Goal: Transaction & Acquisition: Purchase product/service

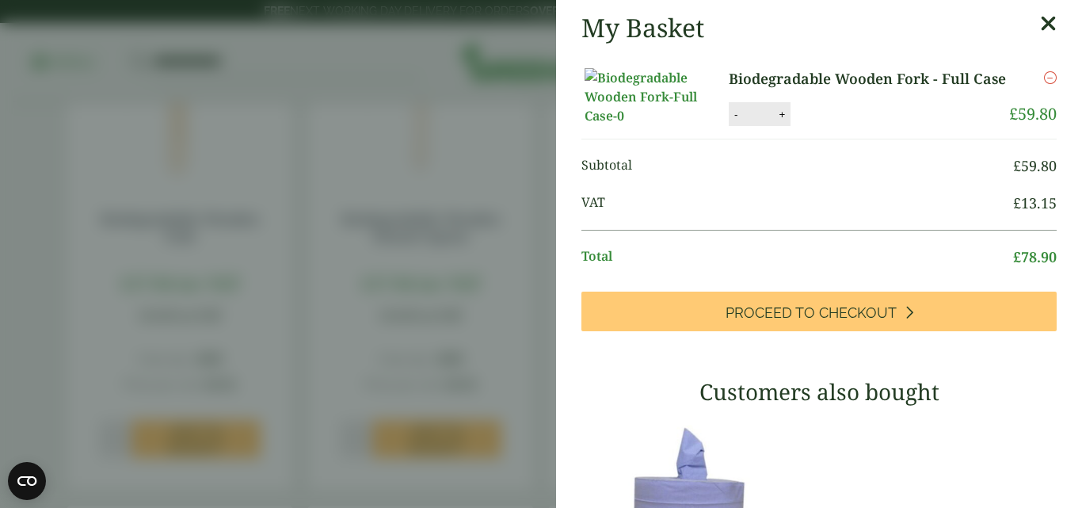
scroll to position [463, 0]
click at [1040, 16] on icon at bounding box center [1048, 24] width 17 height 22
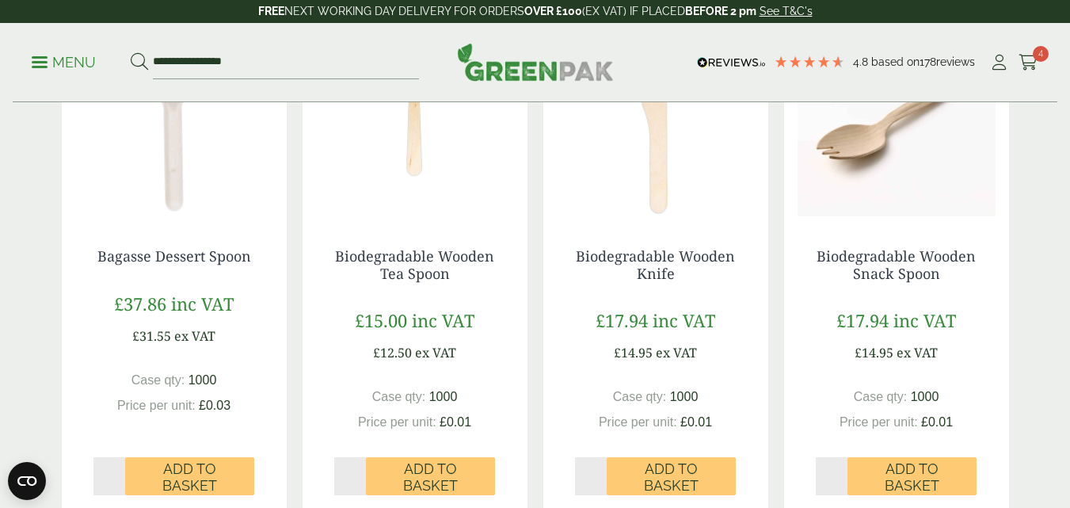
scroll to position [977, 0]
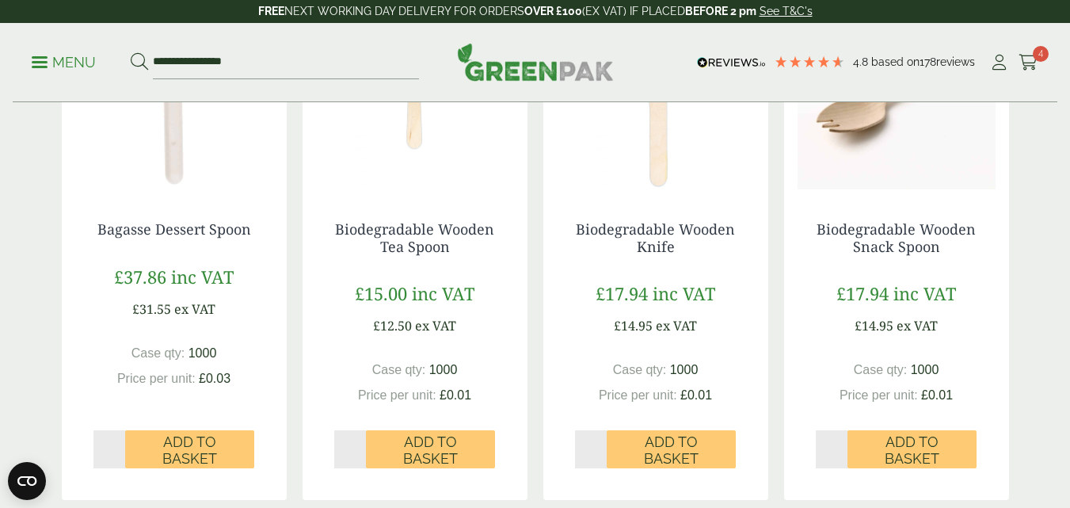
click at [599, 444] on input "*" at bounding box center [591, 449] width 32 height 38
type input "*"
click at [600, 455] on input "*" at bounding box center [591, 449] width 32 height 38
click at [653, 450] on span "Add to Basket" at bounding box center [671, 450] width 107 height 34
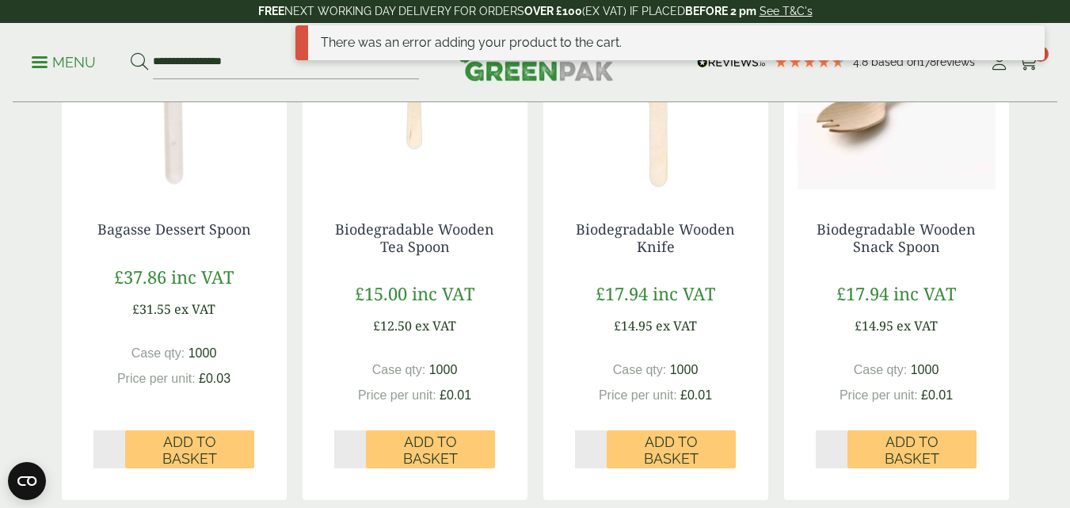
click at [117, 445] on input "*" at bounding box center [109, 449] width 32 height 38
type input "*"
click at [117, 445] on input "*" at bounding box center [109, 449] width 32 height 38
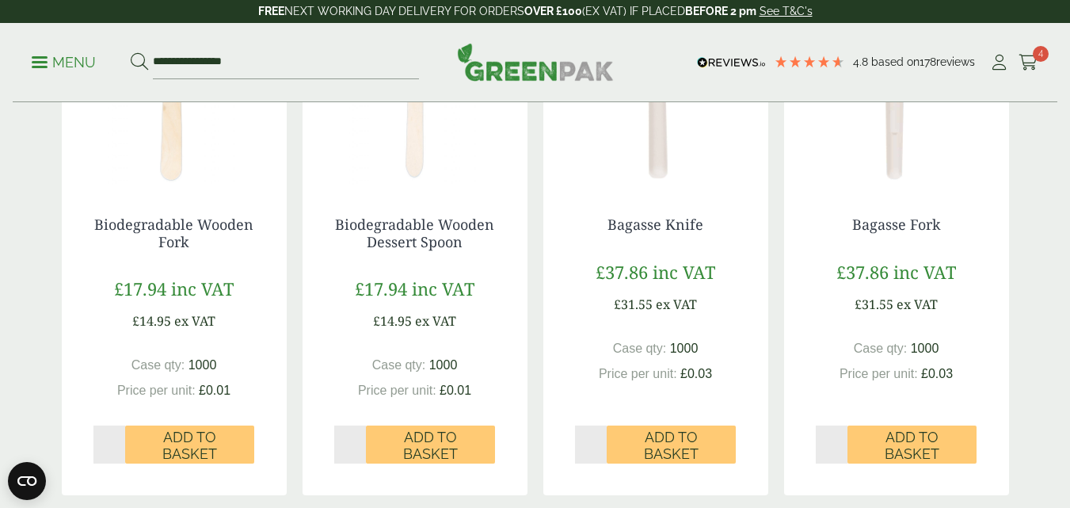
scroll to position [479, 0]
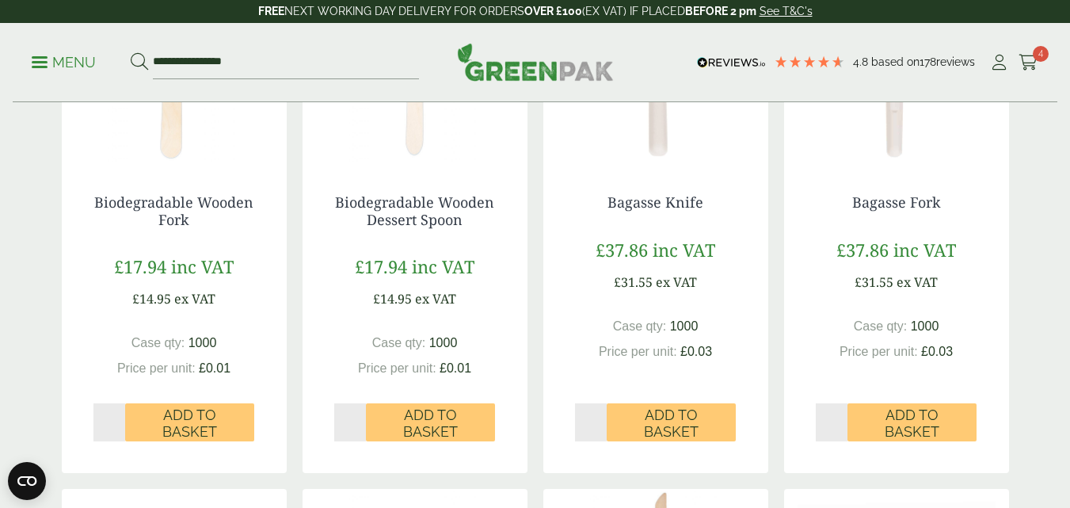
click at [356, 419] on input "*" at bounding box center [350, 422] width 32 height 38
type input "*"
click at [356, 419] on input "*" at bounding box center [350, 422] width 32 height 38
click at [420, 423] on span "Add to Basket" at bounding box center [430, 423] width 107 height 34
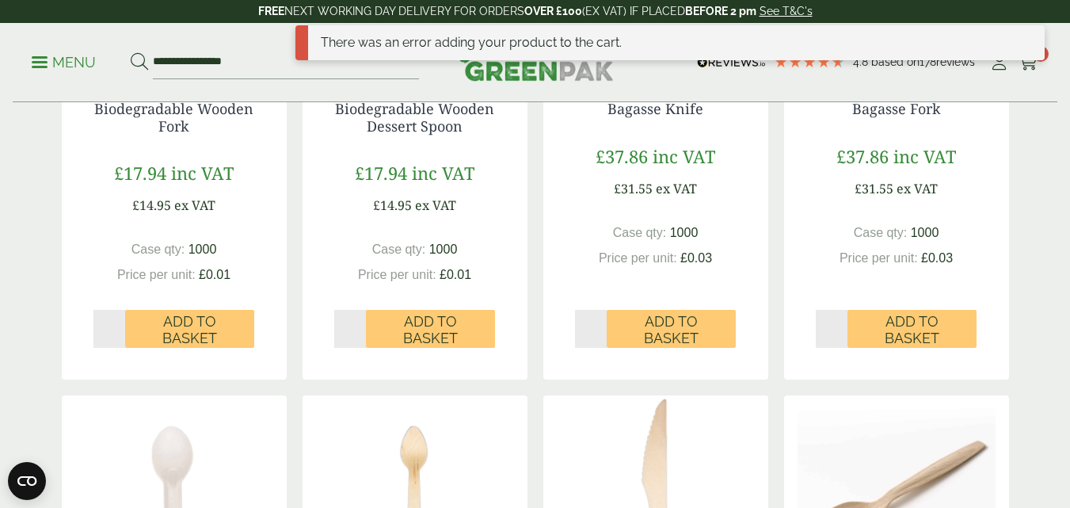
scroll to position [573, 0]
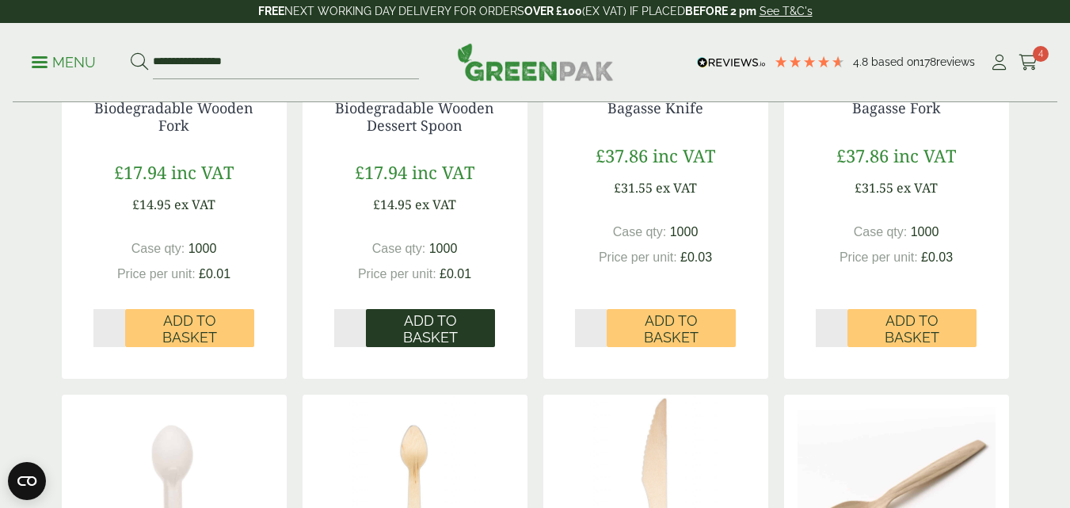
click at [438, 331] on span "Add to Basket" at bounding box center [430, 329] width 107 height 34
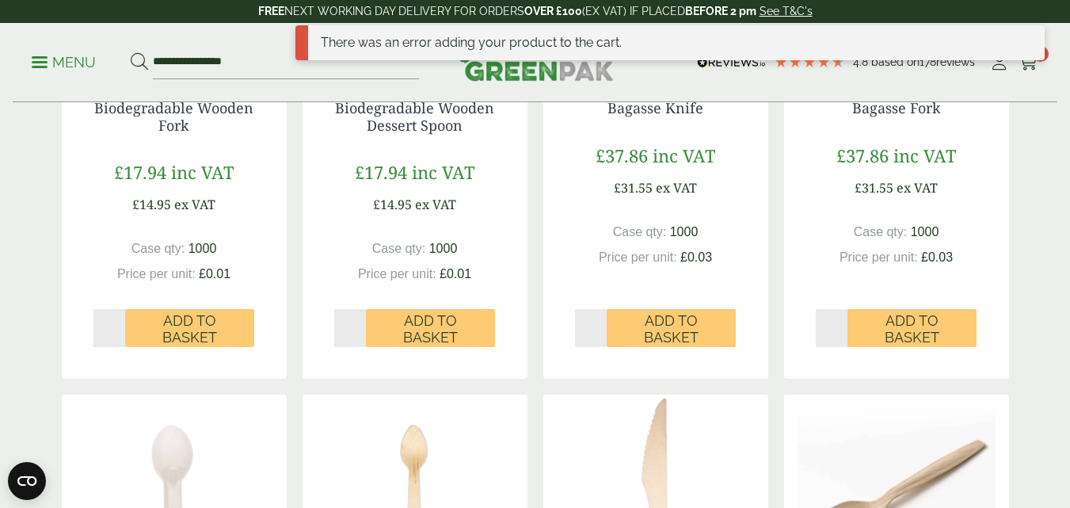
click at [406, 263] on div "Case qty: 1000 Price per unit: £0.01" at bounding box center [415, 261] width 162 height 44
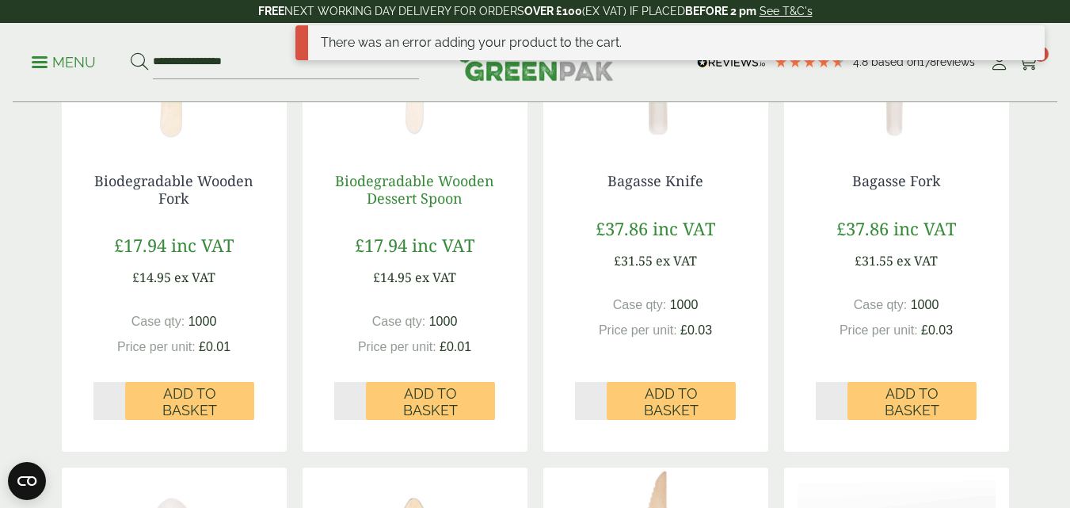
scroll to position [445, 0]
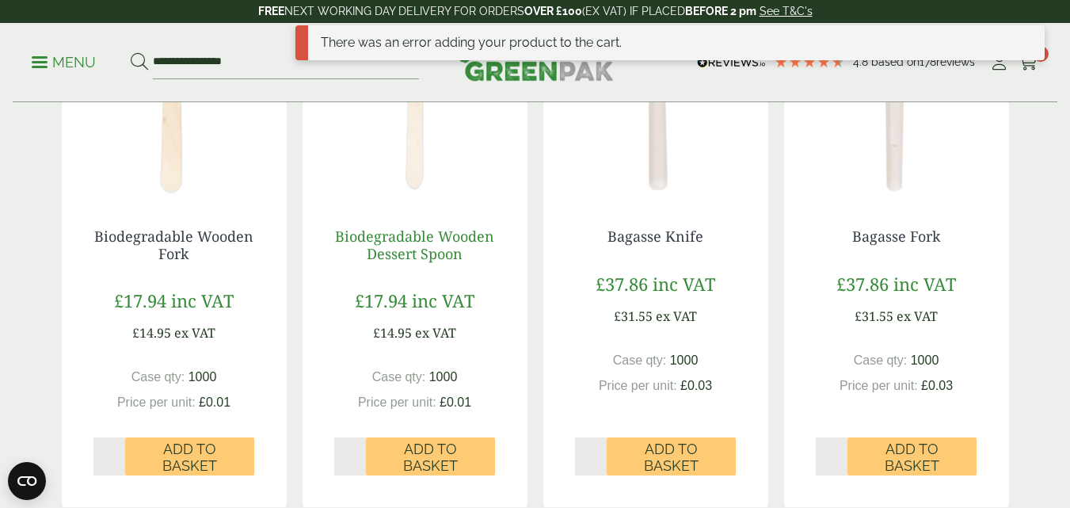
click at [419, 235] on link "Biodegradable Wooden Dessert Spoon" at bounding box center [414, 245] width 159 height 36
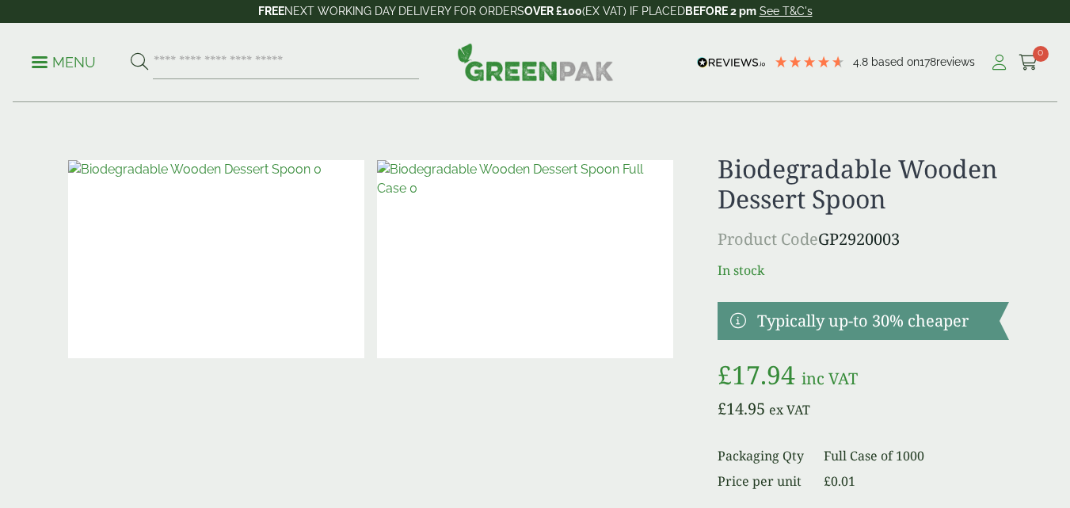
click at [1002, 60] on icon at bounding box center [999, 63] width 20 height 16
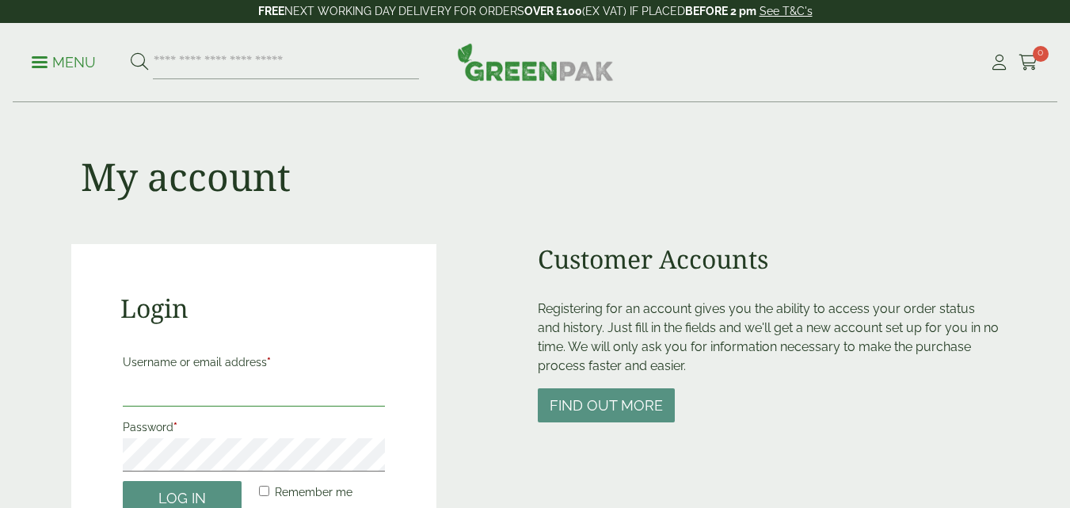
click at [134, 394] on input "Username or email address *" at bounding box center [254, 389] width 262 height 33
type input "**********"
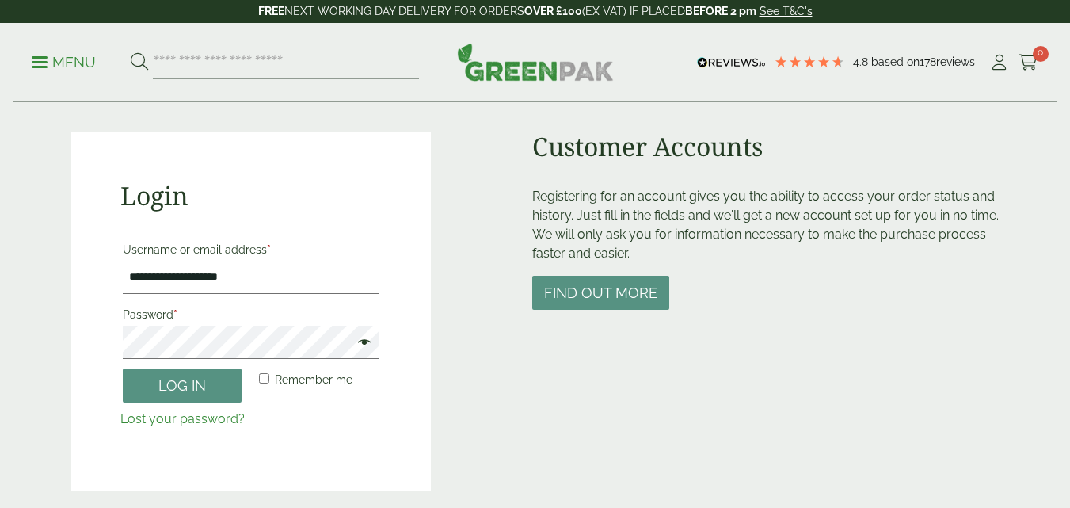
scroll to position [140, 0]
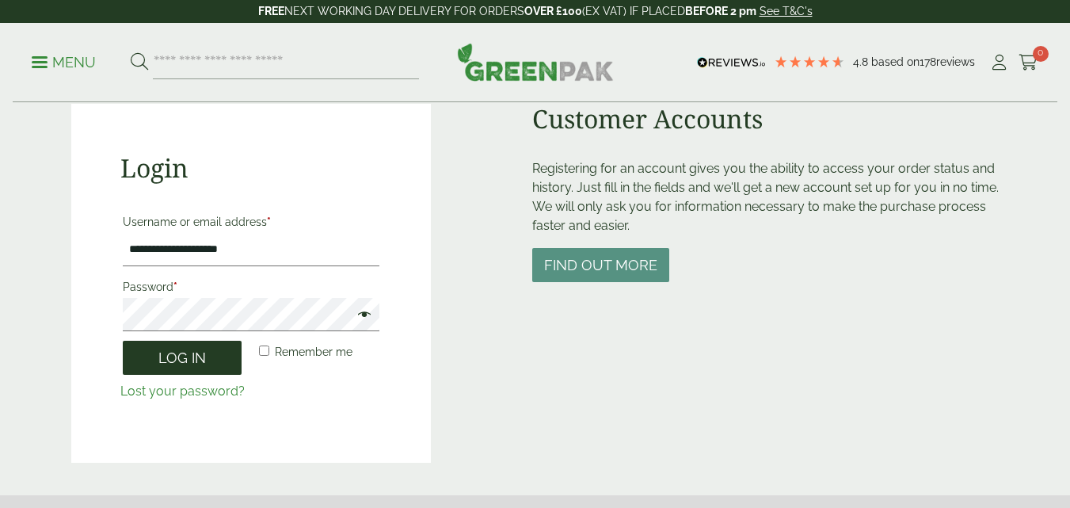
click at [179, 350] on button "Log in" at bounding box center [182, 358] width 119 height 34
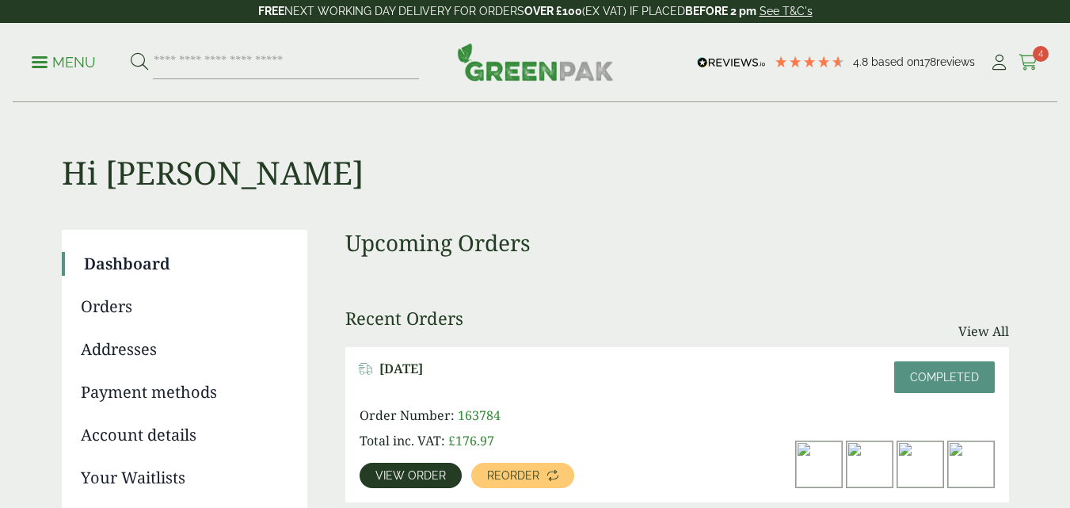
click at [1040, 56] on span "4" at bounding box center [1041, 54] width 16 height 16
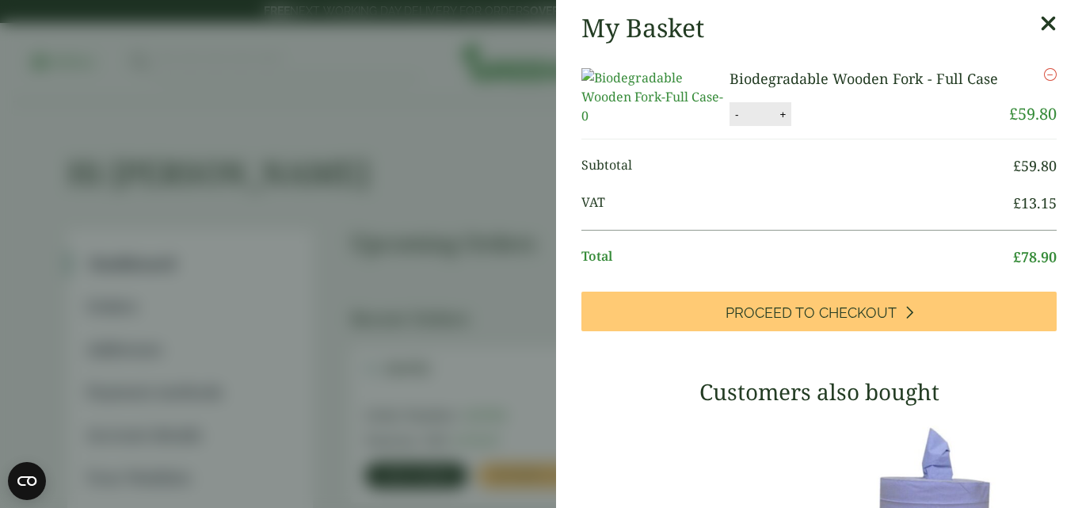
click at [1040, 22] on icon at bounding box center [1048, 24] width 17 height 22
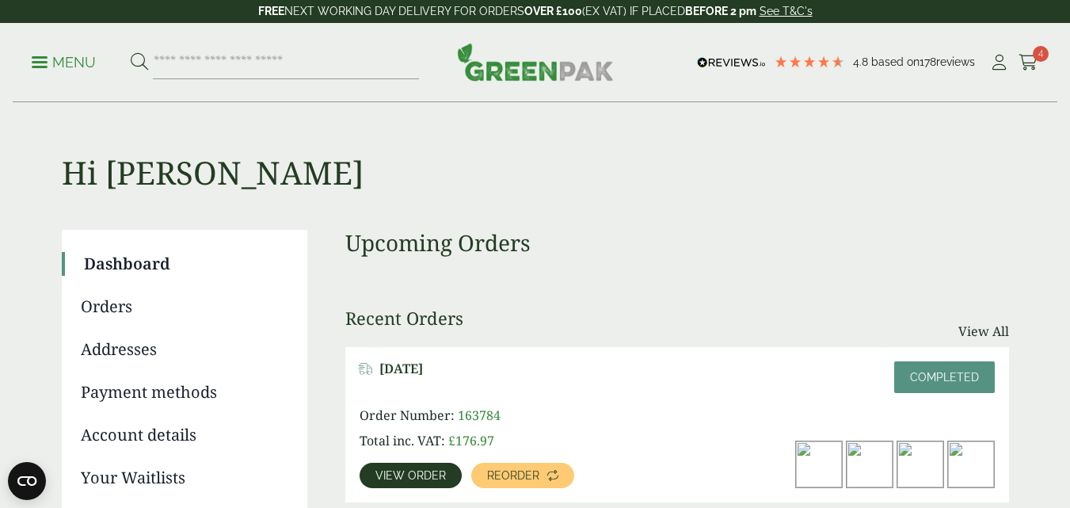
click at [47, 59] on p "Menu" at bounding box center [64, 62] width 64 height 19
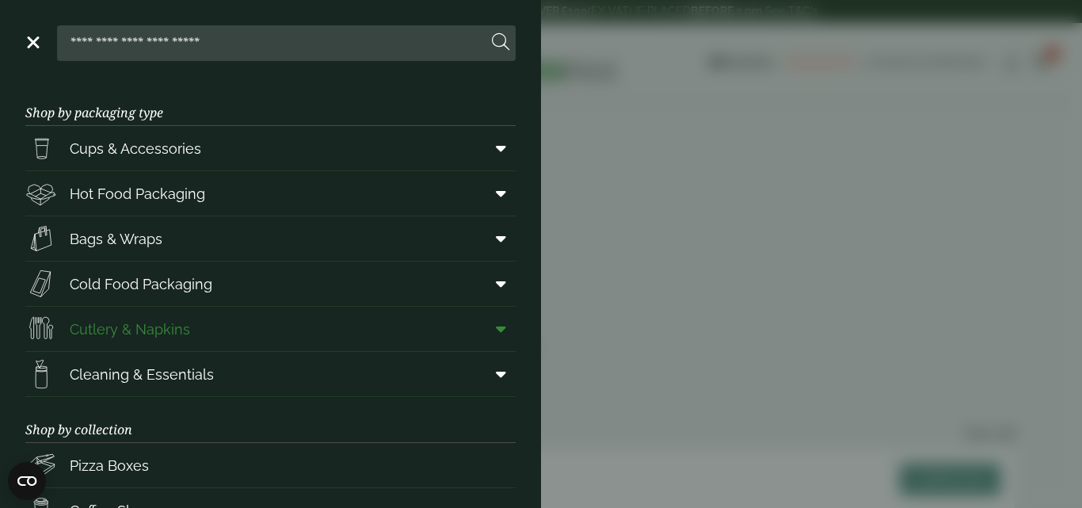
click at [103, 326] on span "Cutlery & Napkins" at bounding box center [130, 328] width 120 height 21
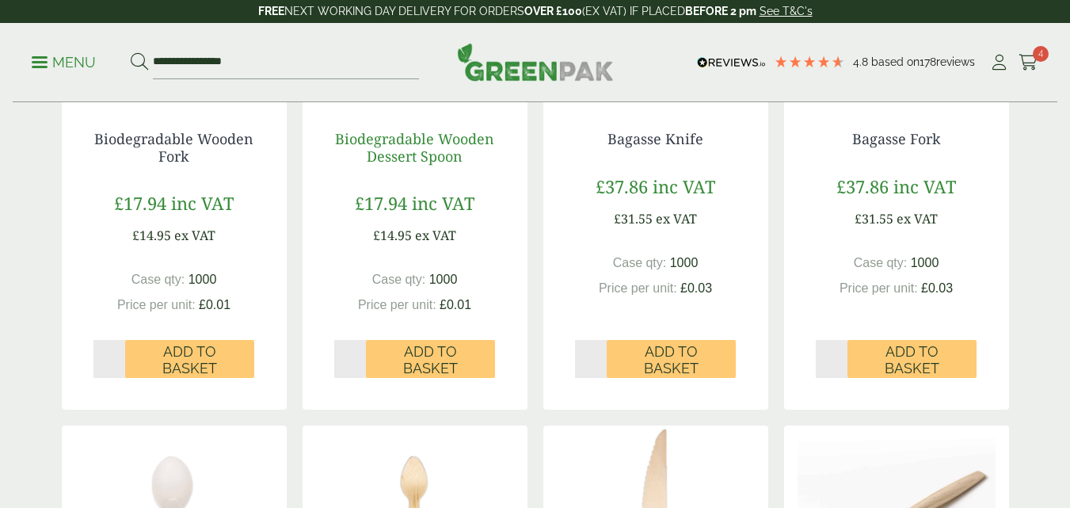
scroll to position [572, 0]
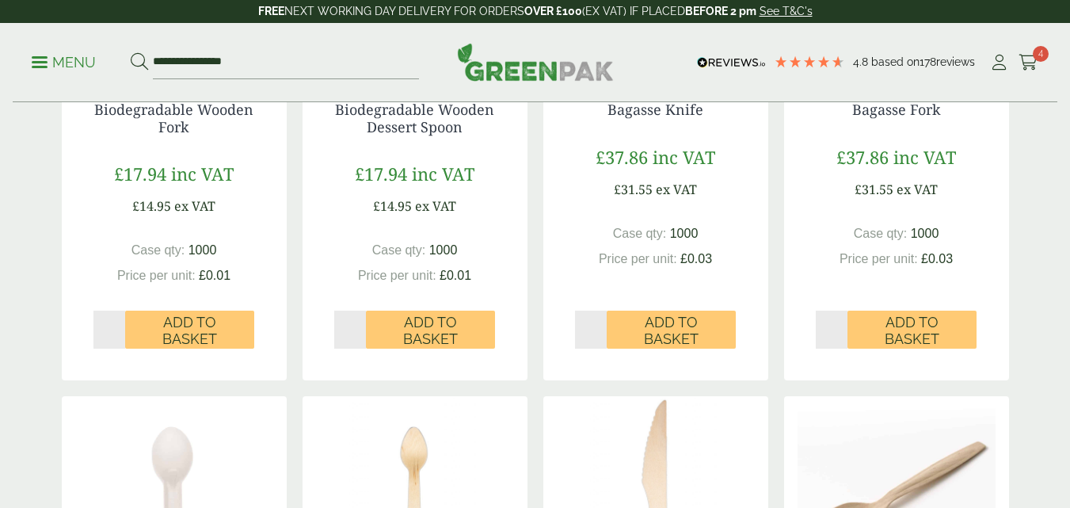
click at [361, 326] on input "*" at bounding box center [350, 330] width 32 height 38
type input "*"
click at [361, 326] on input "*" at bounding box center [350, 330] width 32 height 38
click at [427, 333] on span "Add to Basket" at bounding box center [430, 331] width 107 height 34
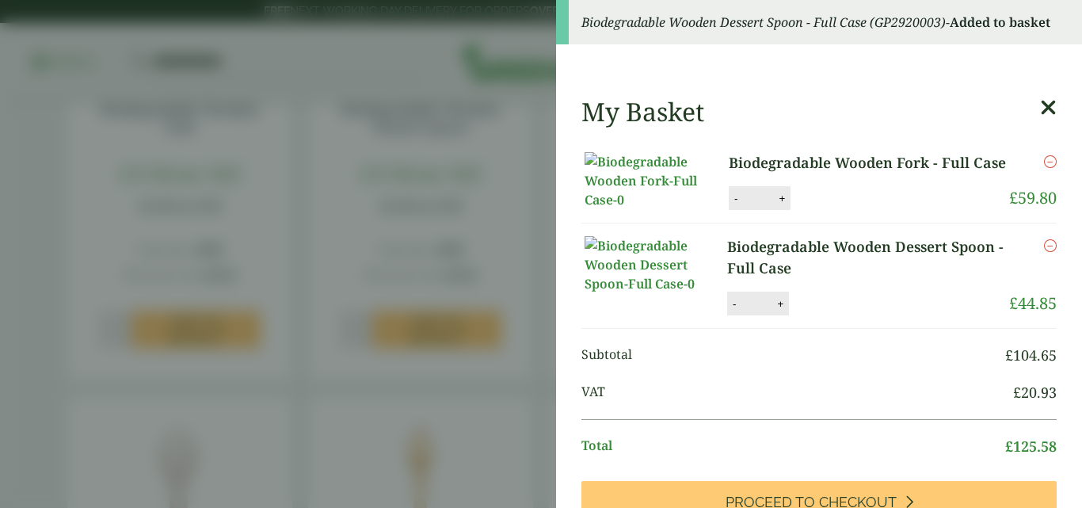
click at [429, 286] on aside "Biodegradable Wooden Dessert Spoon - Full Case (GP2920003) - Added to basket My…" at bounding box center [541, 254] width 1082 height 508
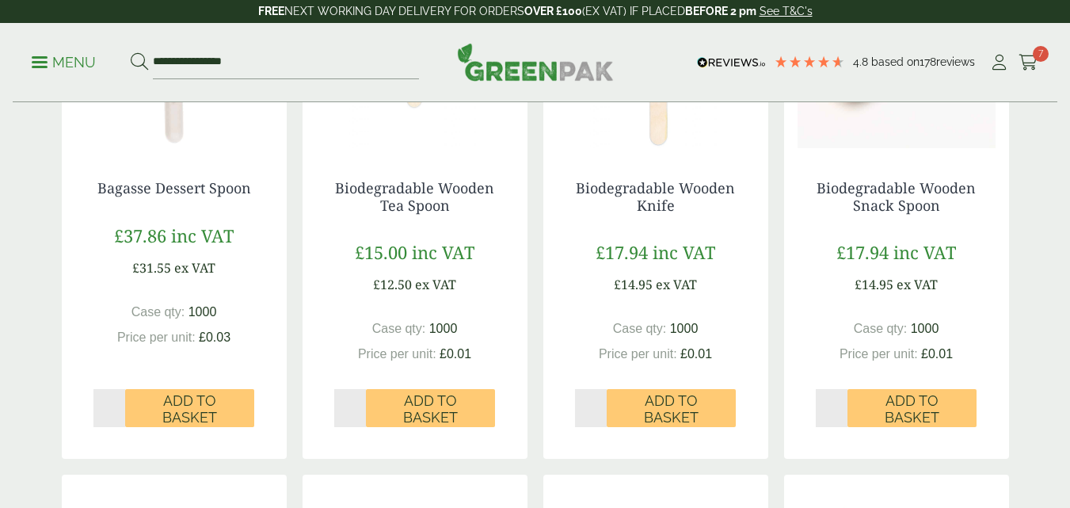
scroll to position [1042, 0]
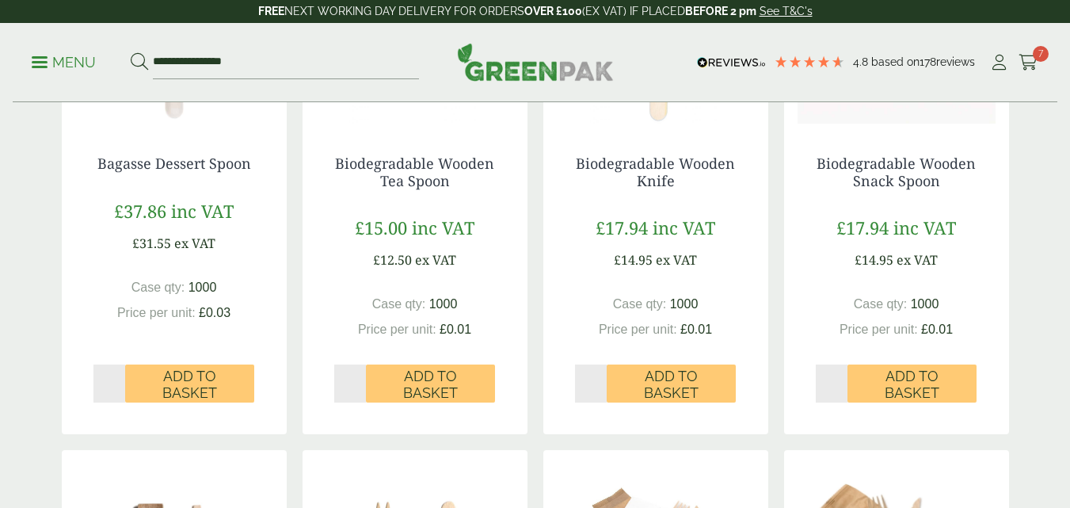
type input "*"
click at [600, 378] on input "*" at bounding box center [591, 383] width 32 height 38
click at [658, 374] on span "Add to Basket" at bounding box center [671, 385] width 107 height 34
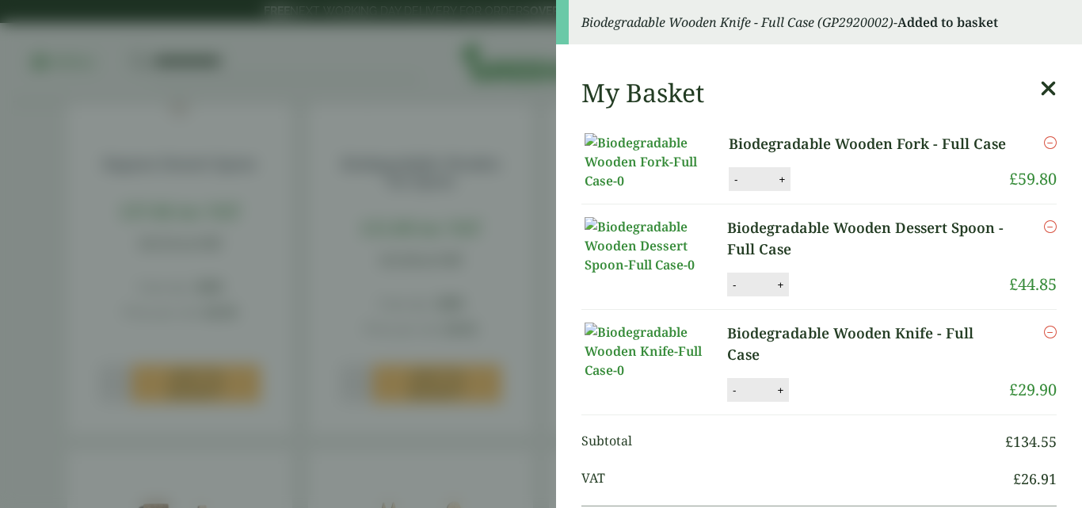
click at [552, 327] on aside "Biodegradable Wooden Knife - Full Case (GP2920002) - Added to basket My Basket …" at bounding box center [541, 254] width 1082 height 508
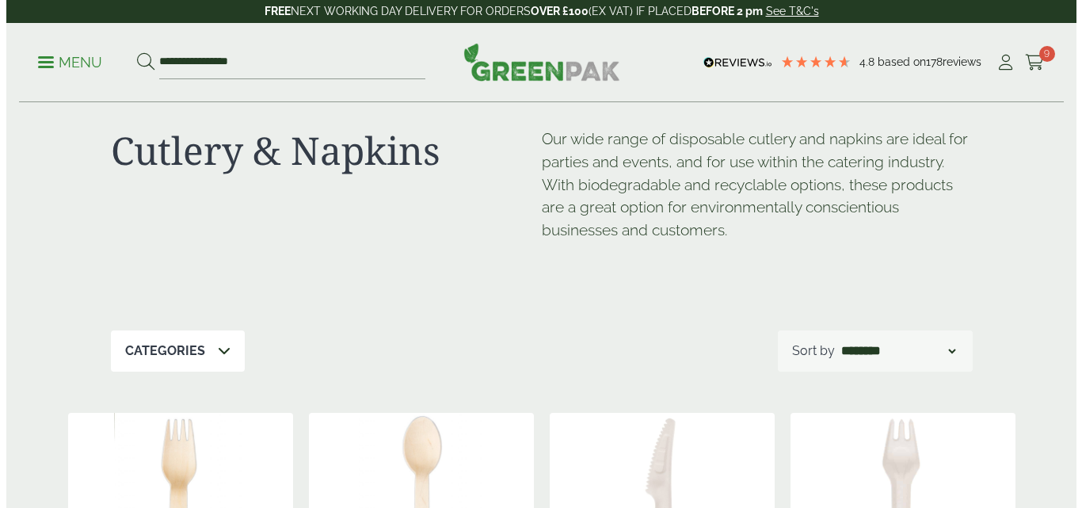
scroll to position [0, 0]
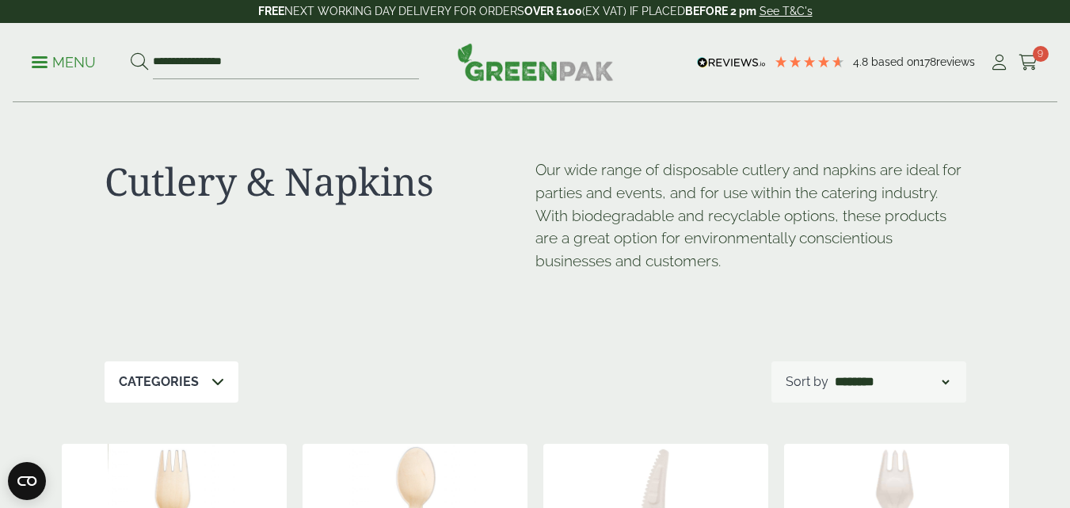
click at [37, 63] on span at bounding box center [40, 62] width 16 height 2
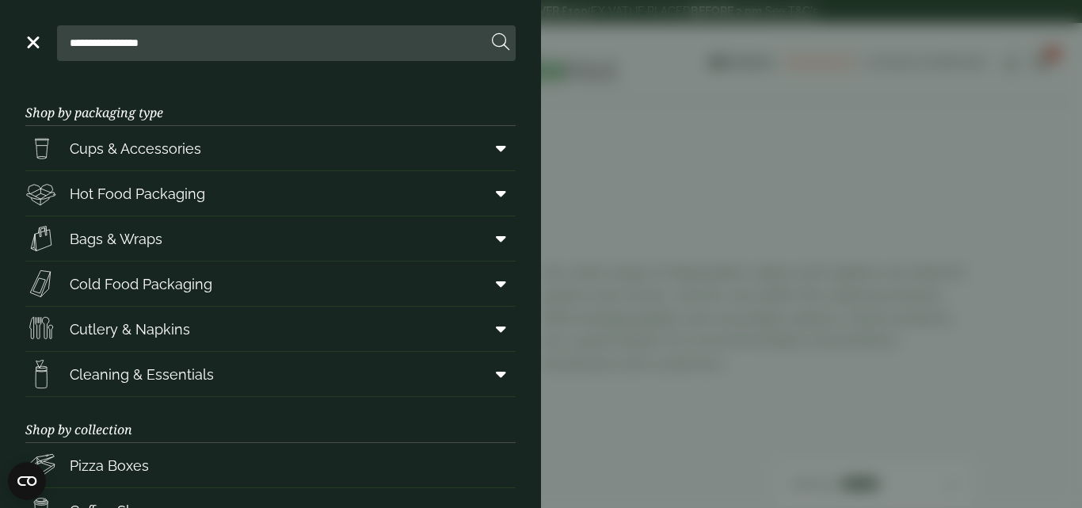
click at [32, 40] on link "Menu" at bounding box center [32, 41] width 16 height 16
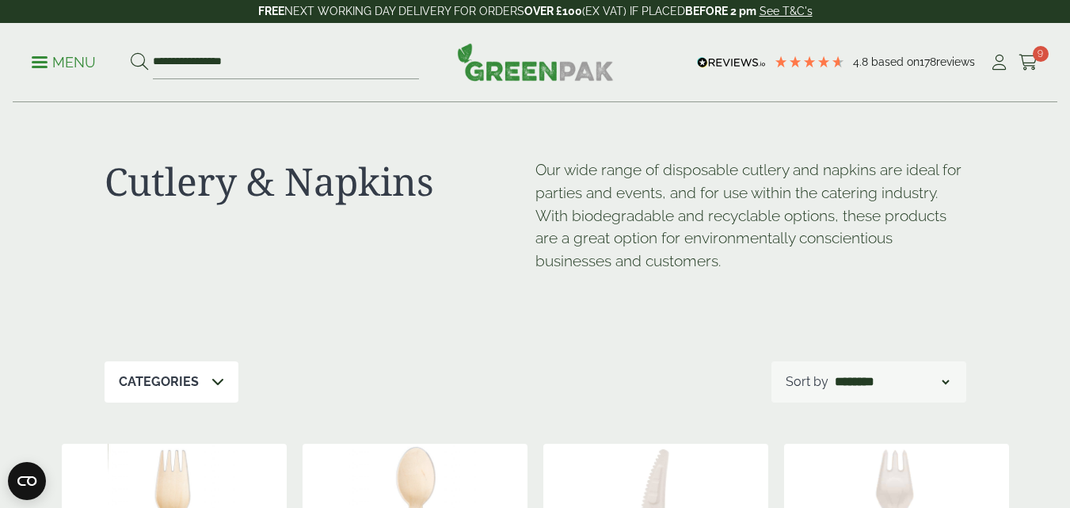
click at [40, 57] on link "Menu" at bounding box center [64, 61] width 64 height 16
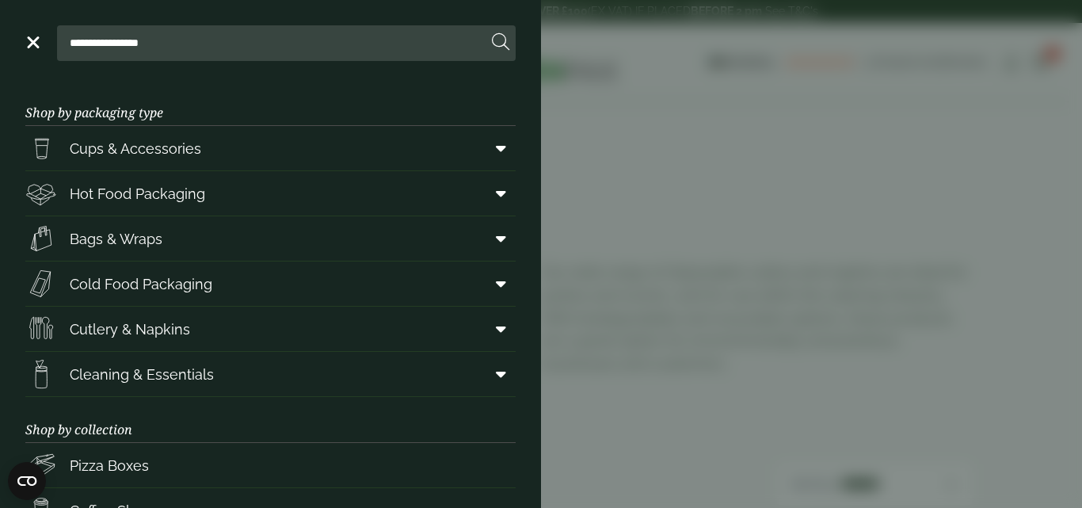
drag, startPoint x: 166, startPoint y: 42, endPoint x: 12, endPoint y: 32, distance: 154.0
click at [12, 32] on header "**********" at bounding box center [270, 40] width 541 height 80
type input "*"
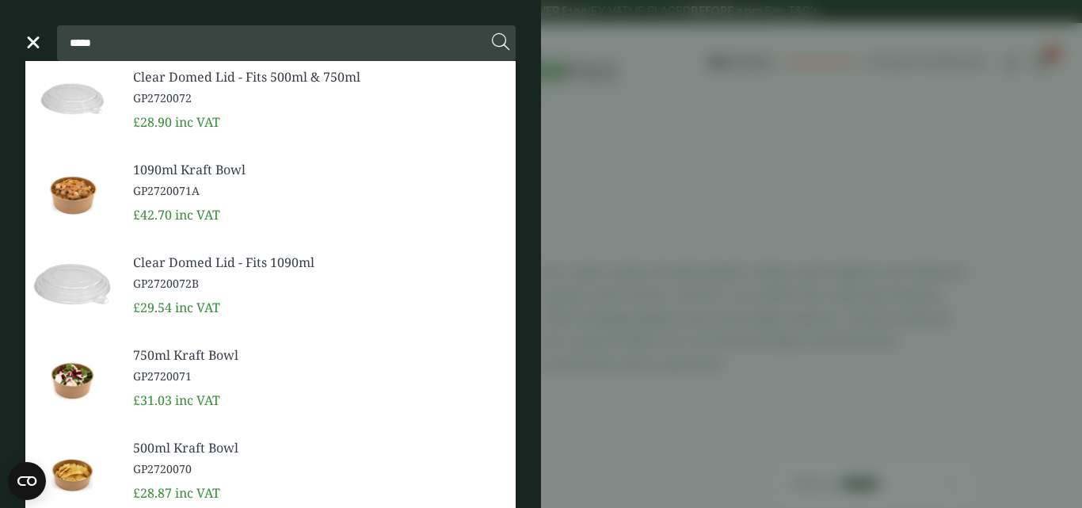
click at [121, 30] on input "*****" at bounding box center [275, 42] width 424 height 33
type input "*****"
click at [492, 32] on button at bounding box center [500, 42] width 17 height 21
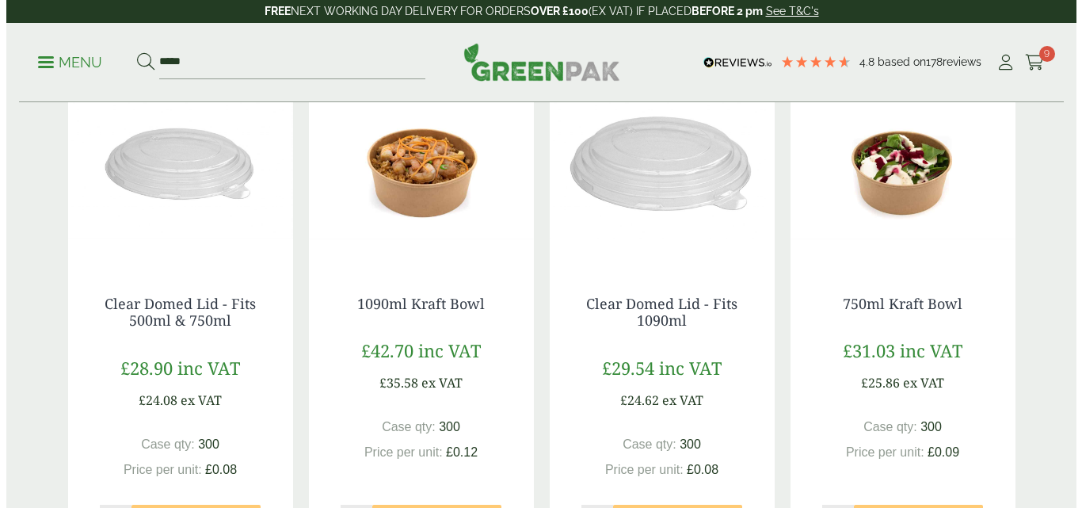
scroll to position [463, 0]
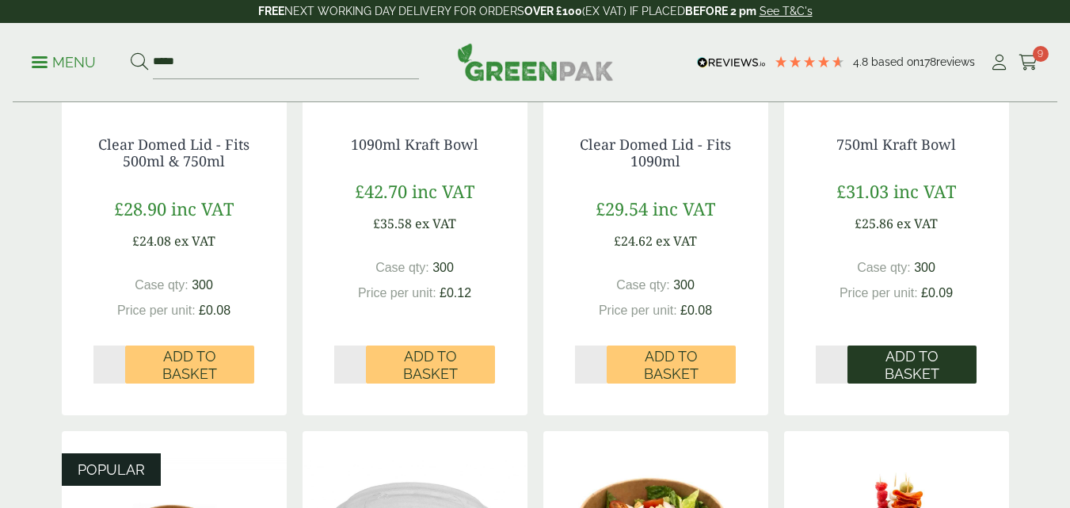
click at [889, 357] on span "Add to Basket" at bounding box center [912, 365] width 107 height 34
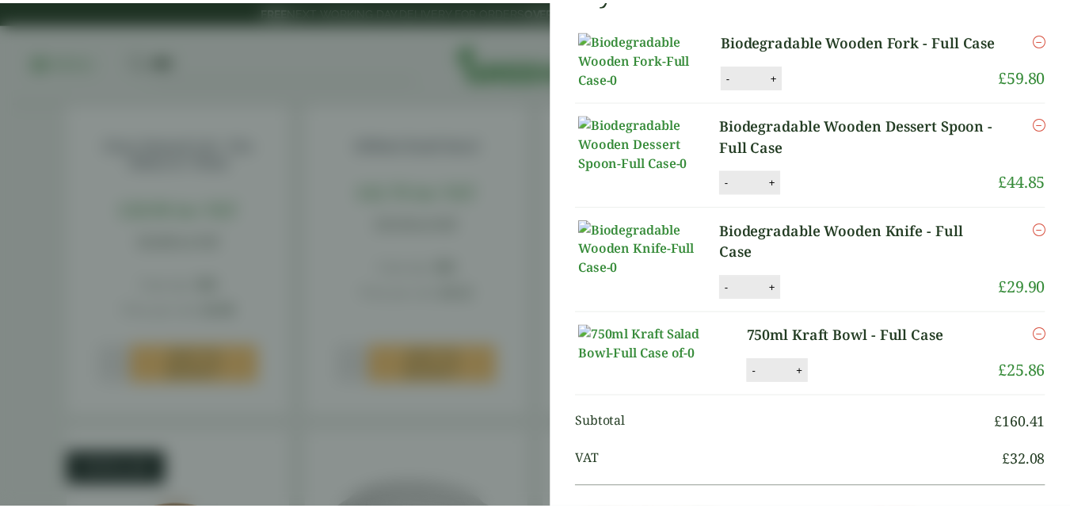
scroll to position [191, 0]
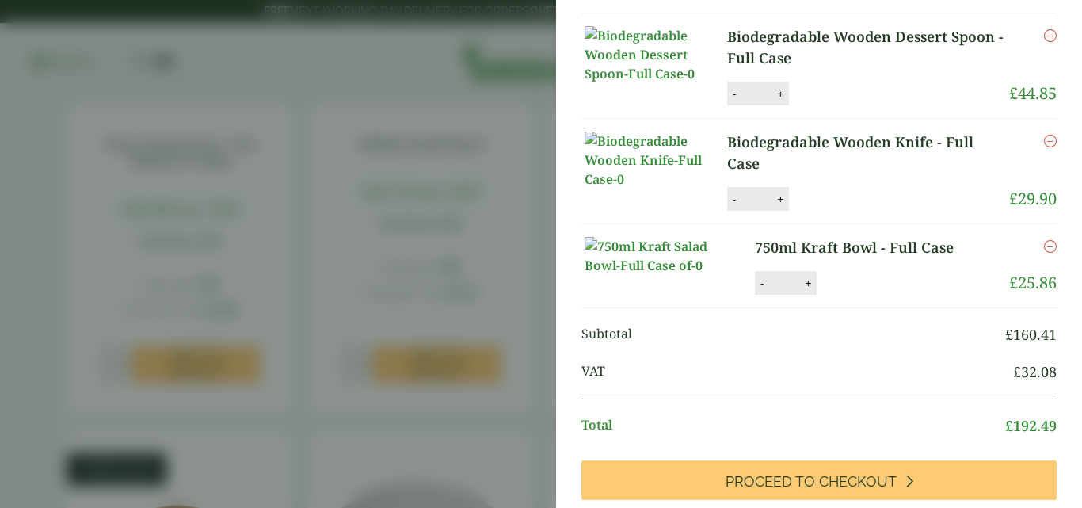
click at [467, 204] on aside "750ml Kraft Bowl - Full Case (GP2720071) - Added to basket My Basket Biodegrada…" at bounding box center [541, 254] width 1082 height 508
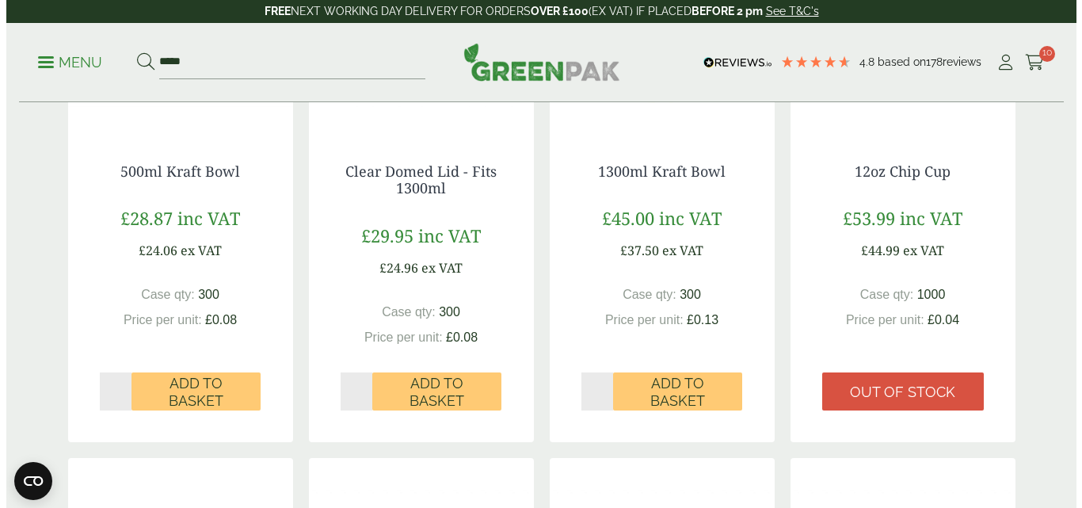
scroll to position [961, 0]
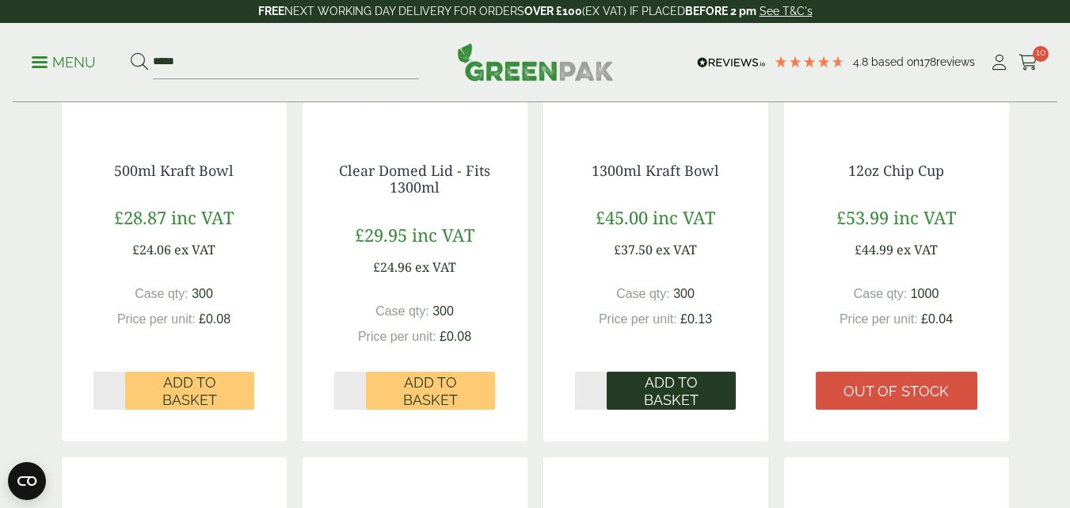
click at [658, 387] on span "Add to Basket" at bounding box center [671, 391] width 107 height 34
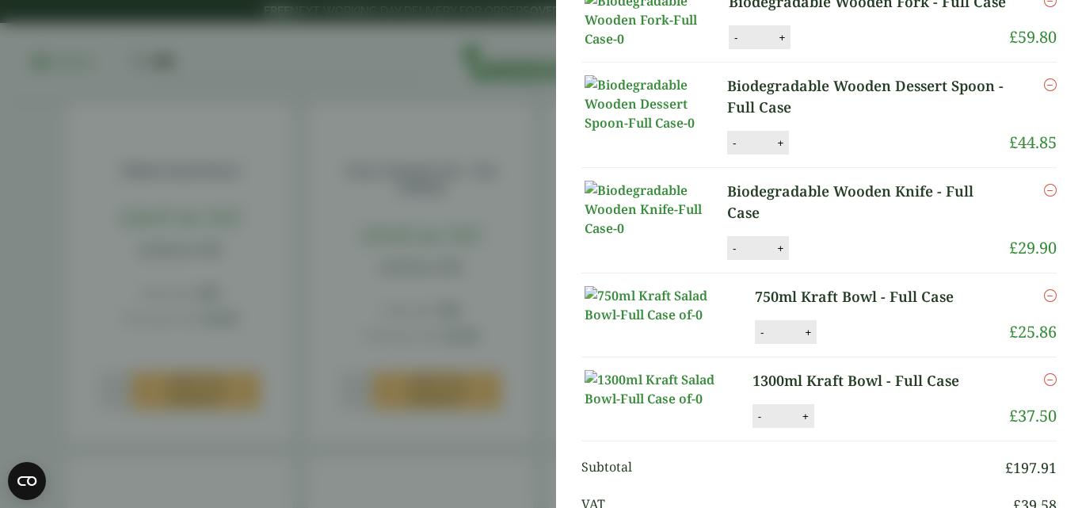
scroll to position [256, 0]
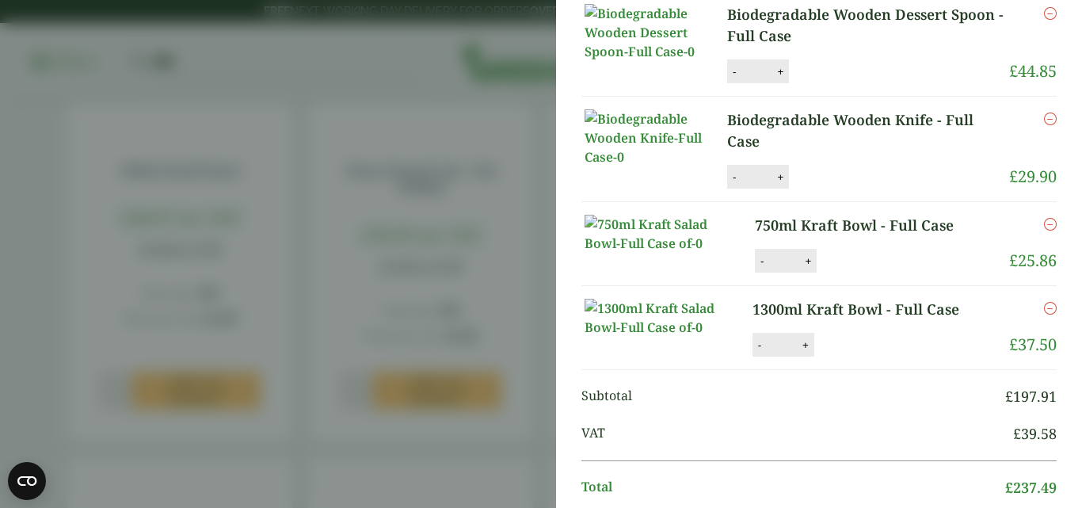
click at [424, 245] on aside "1300ml Kraft Bowl - Full Case (GP2720071B) - Added to basket 750ml Kraft Bowl -…" at bounding box center [541, 254] width 1082 height 508
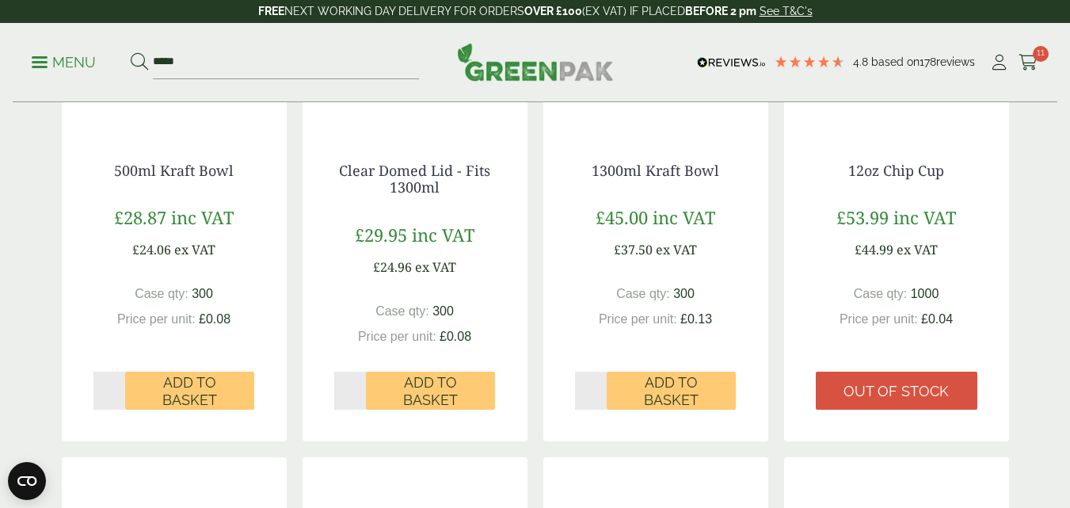
scroll to position [191, 0]
drag, startPoint x: 187, startPoint y: 59, endPoint x: 97, endPoint y: 63, distance: 89.6
click at [97, 63] on ul "Menu *****" at bounding box center [225, 62] width 387 height 33
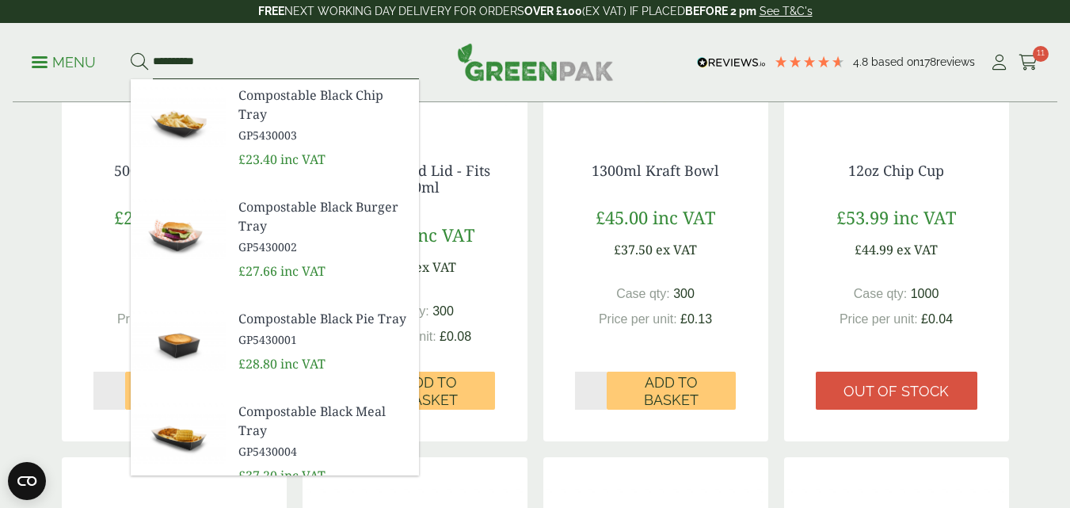
scroll to position [126, 0]
type input "**********"
click at [131, 52] on button at bounding box center [139, 62] width 17 height 21
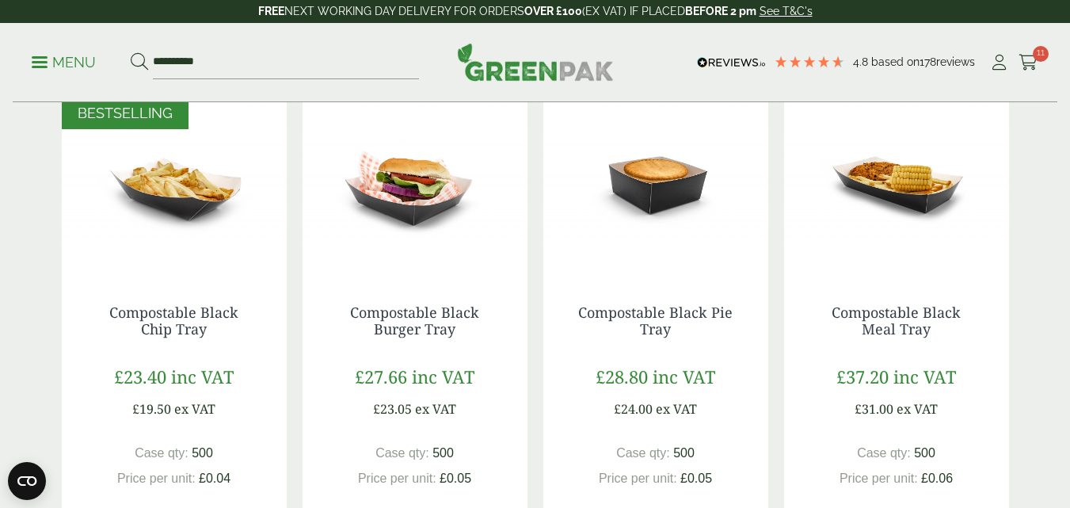
scroll to position [276, 0]
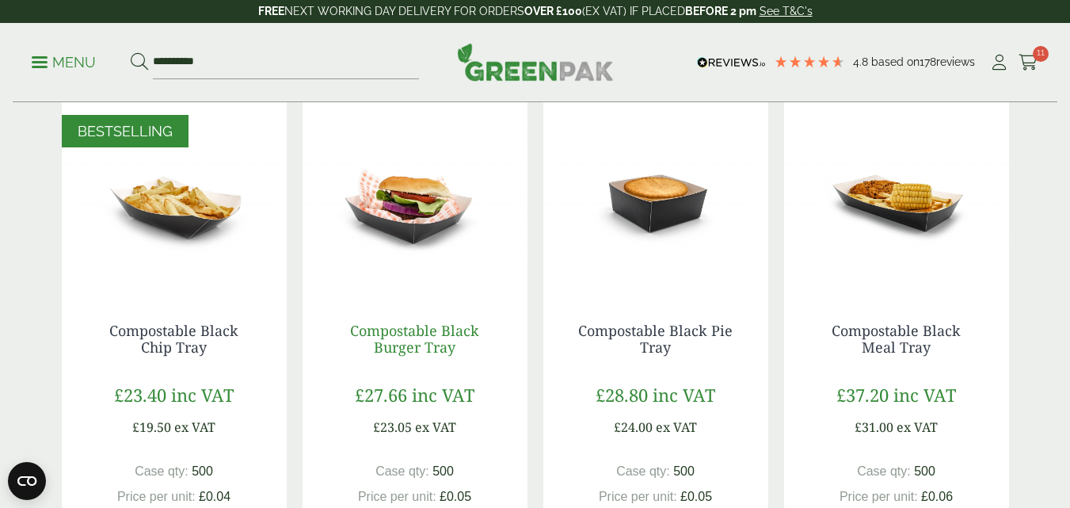
click at [414, 326] on link "Compostable Black Burger Tray" at bounding box center [414, 339] width 129 height 36
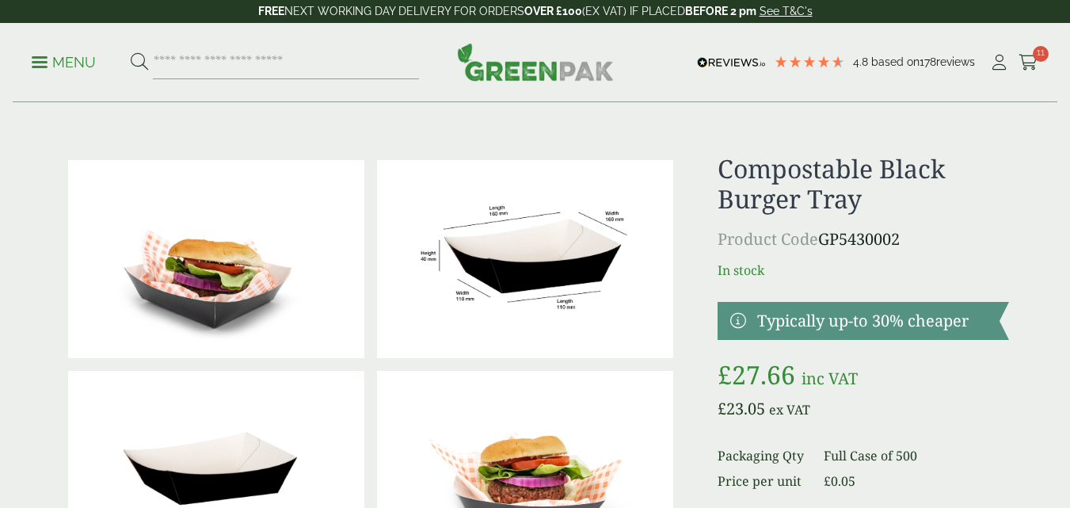
click at [512, 255] on img at bounding box center [525, 259] width 296 height 198
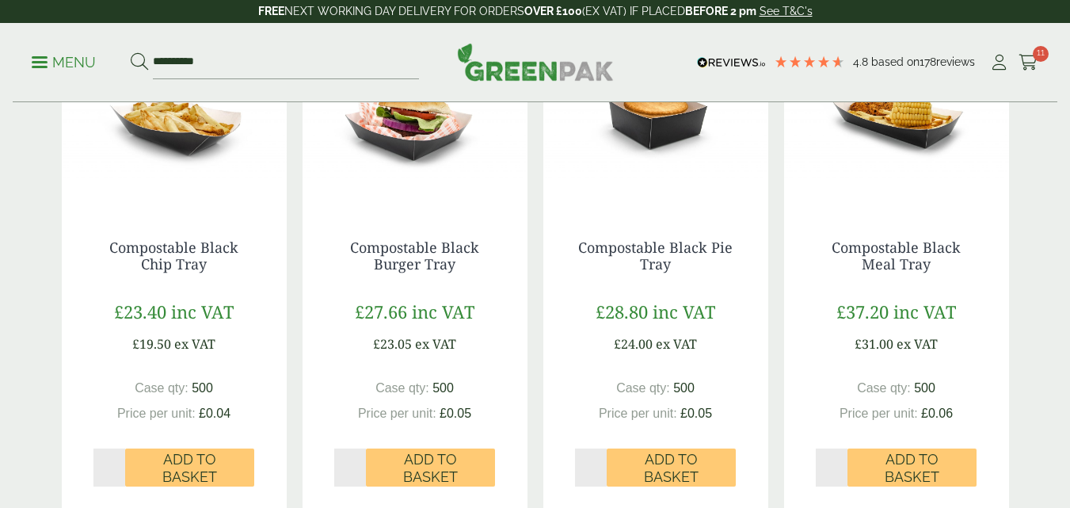
scroll to position [360, 0]
type input "*"
click at [117, 464] on input "*" at bounding box center [109, 467] width 32 height 38
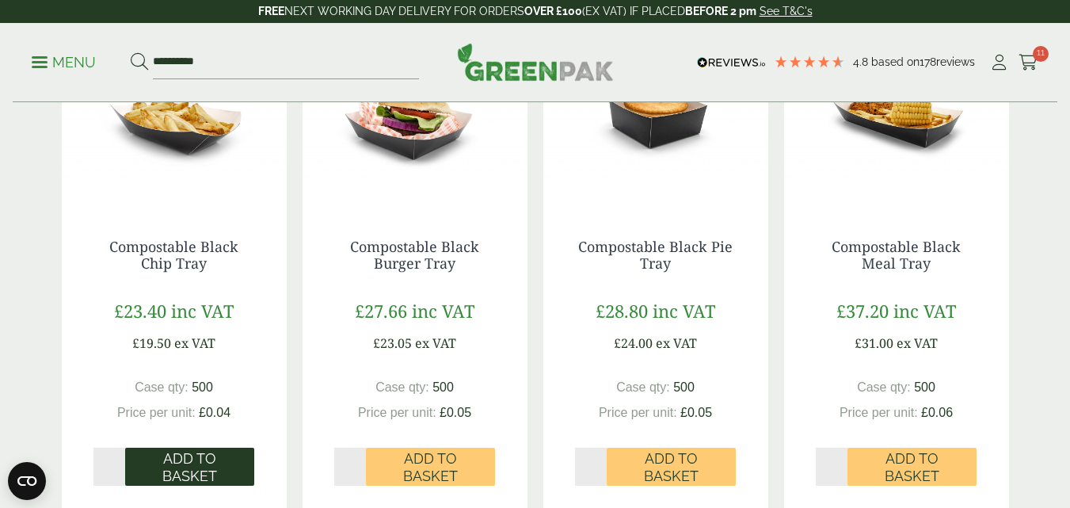
click at [179, 459] on span "Add to Basket" at bounding box center [189, 467] width 107 height 34
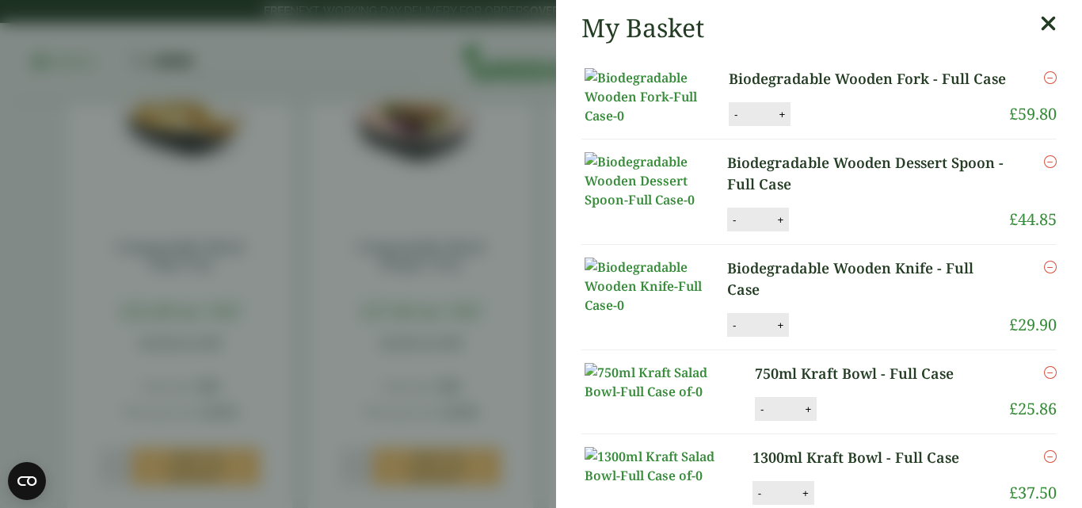
click at [249, 293] on aside "My Basket Biodegradable Wooden Fork - Full Case Biodegradable Wooden Fork - Ful…" at bounding box center [541, 254] width 1082 height 508
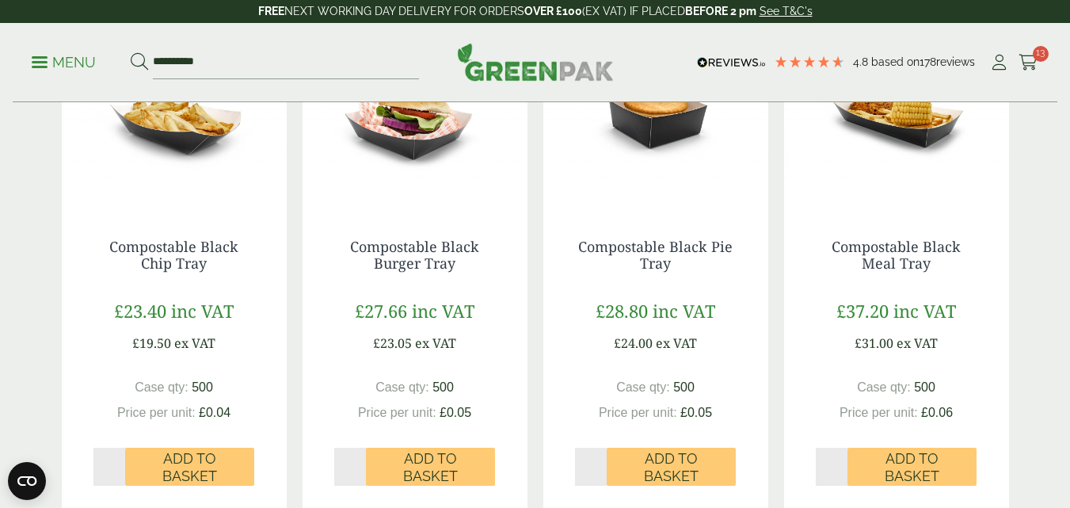
click at [517, 330] on div "Compostable Black Burger Tray £27.66 inc VAT £23.05 ex VAT Case qty: 500 Price …" at bounding box center [415, 362] width 225 height 311
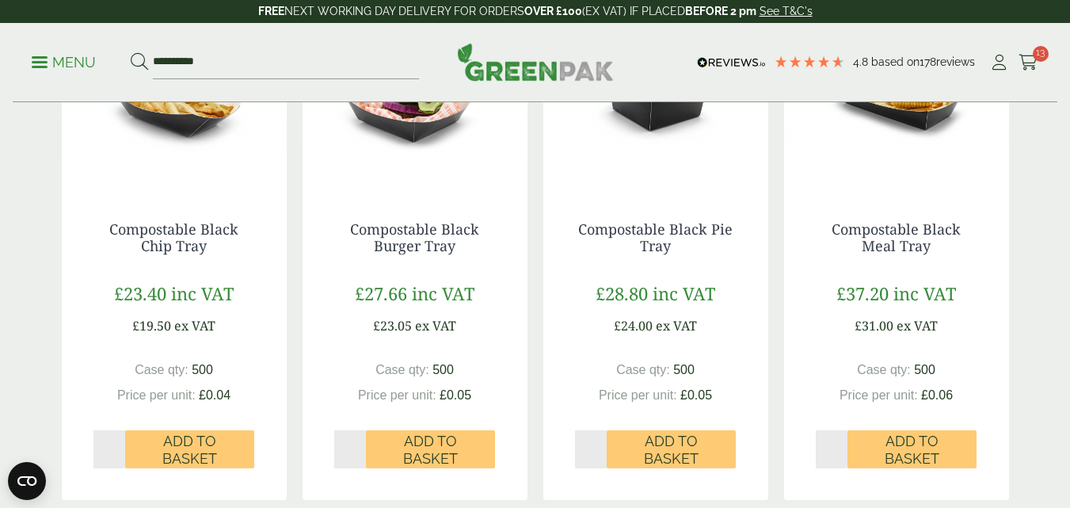
scroll to position [397, 0]
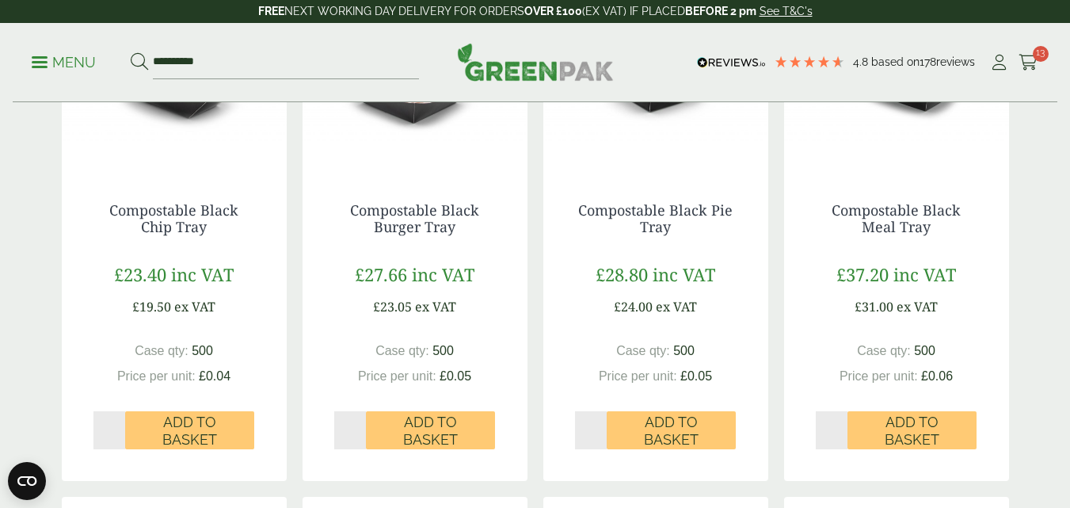
type input "*"
click at [840, 426] on input "*" at bounding box center [832, 430] width 32 height 38
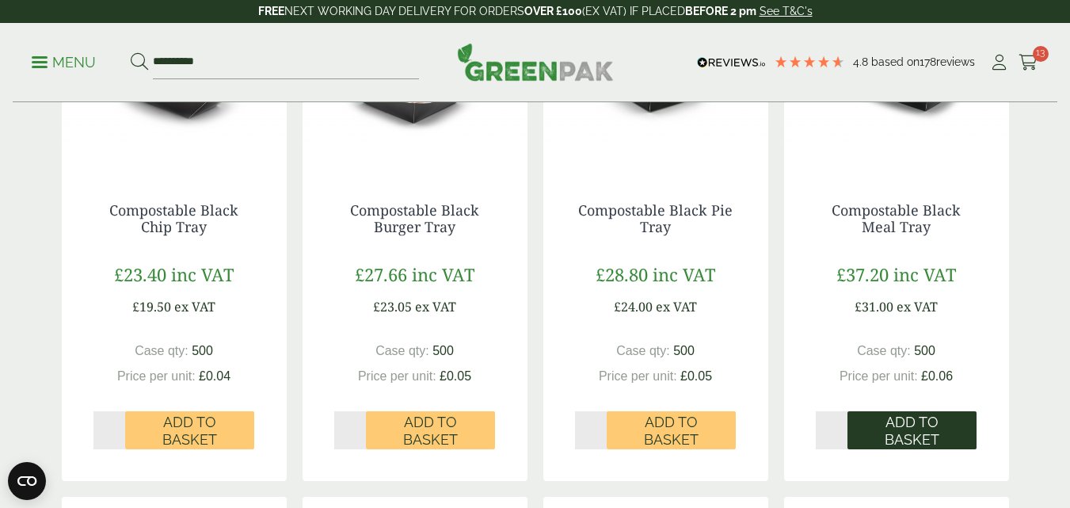
click at [888, 428] on span "Add to Basket" at bounding box center [912, 430] width 107 height 34
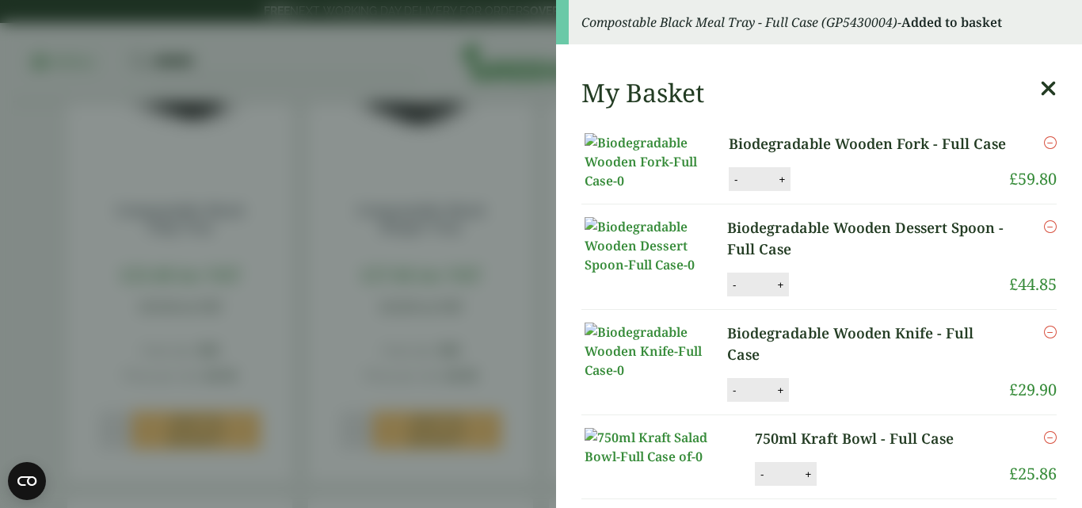
click at [1040, 85] on icon at bounding box center [1048, 89] width 17 height 22
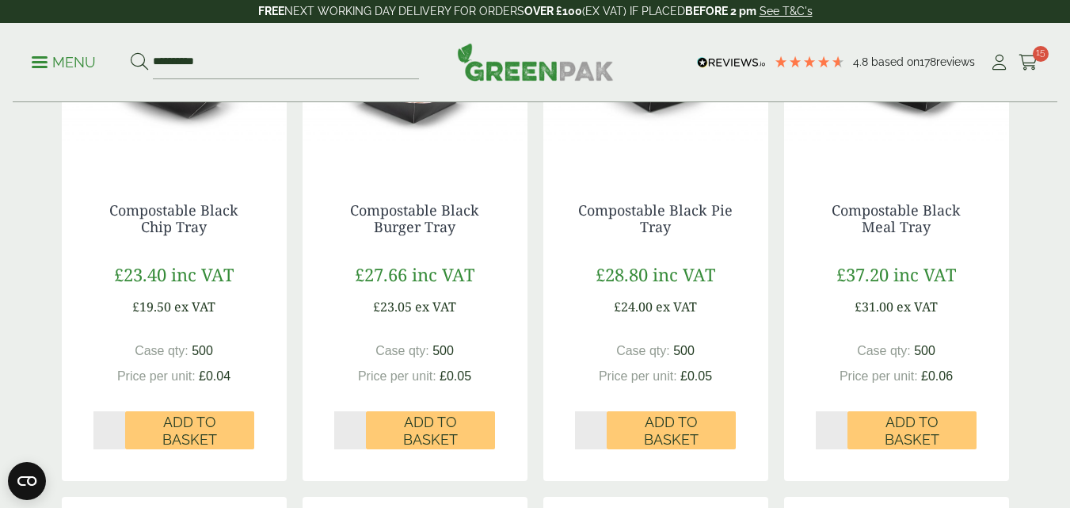
scroll to position [54, 0]
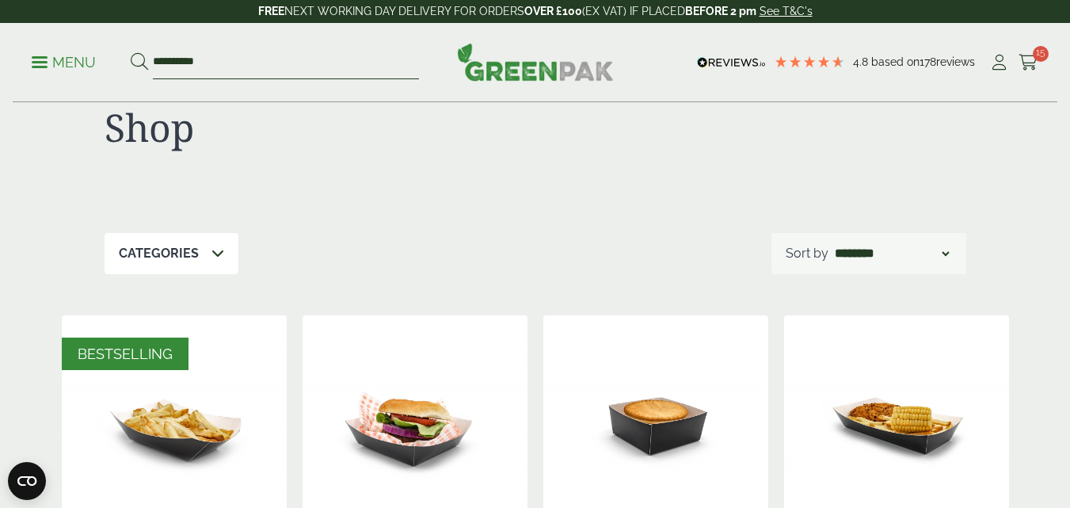
drag, startPoint x: 218, startPoint y: 55, endPoint x: 72, endPoint y: 72, distance: 146.8
click at [72, 72] on ul "**********" at bounding box center [225, 62] width 387 height 33
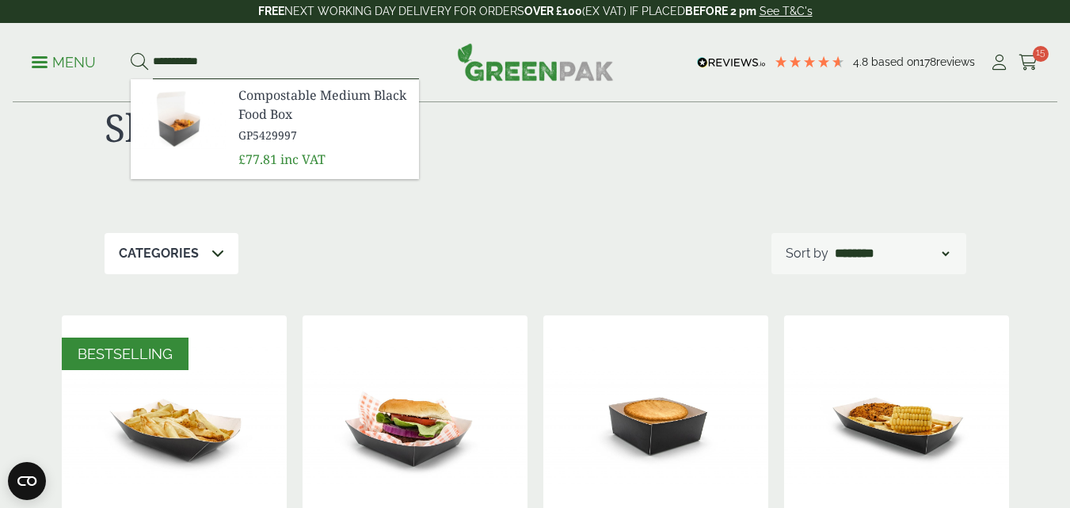
type input "**********"
click at [131, 52] on button at bounding box center [139, 62] width 17 height 21
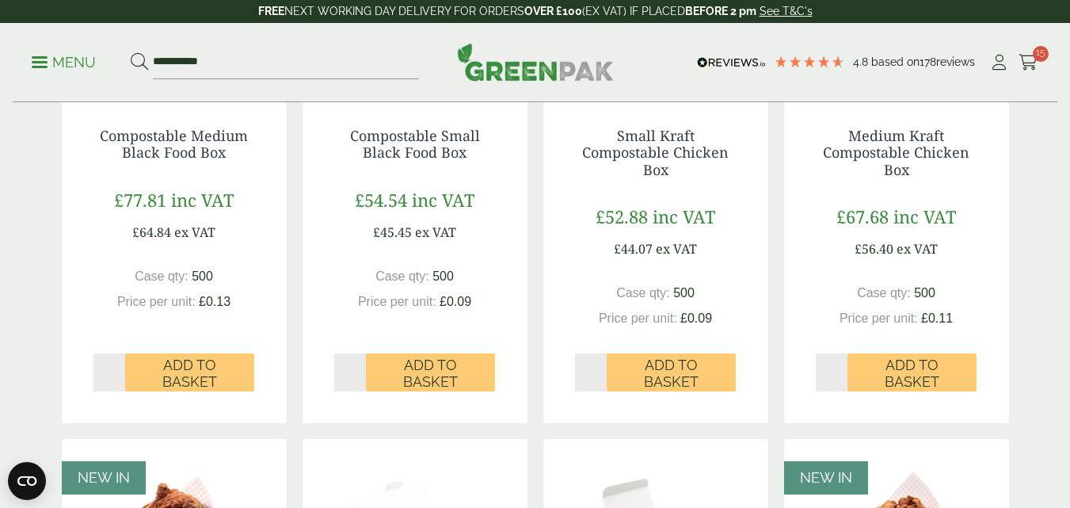
scroll to position [501, 0]
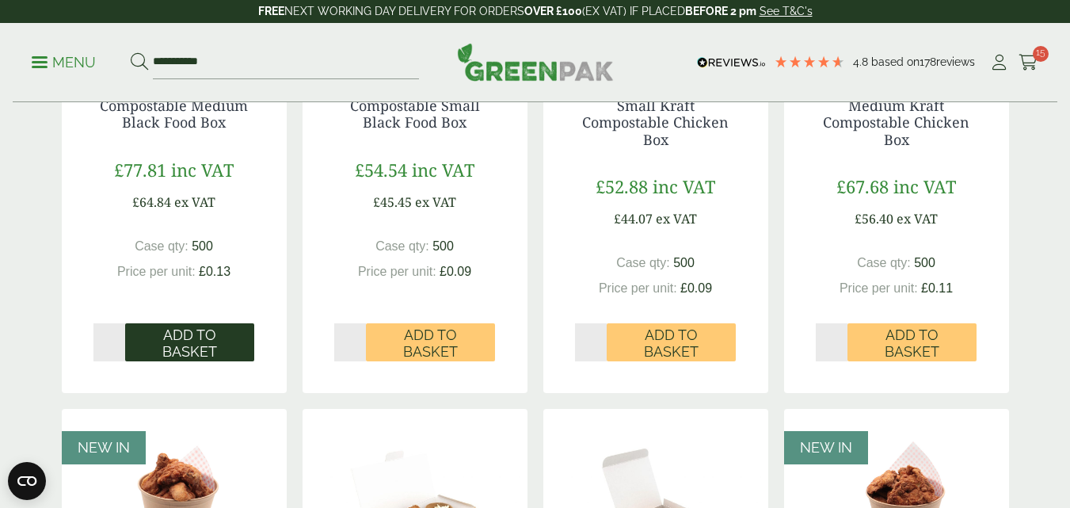
click at [193, 346] on span "Add to Basket" at bounding box center [189, 343] width 107 height 34
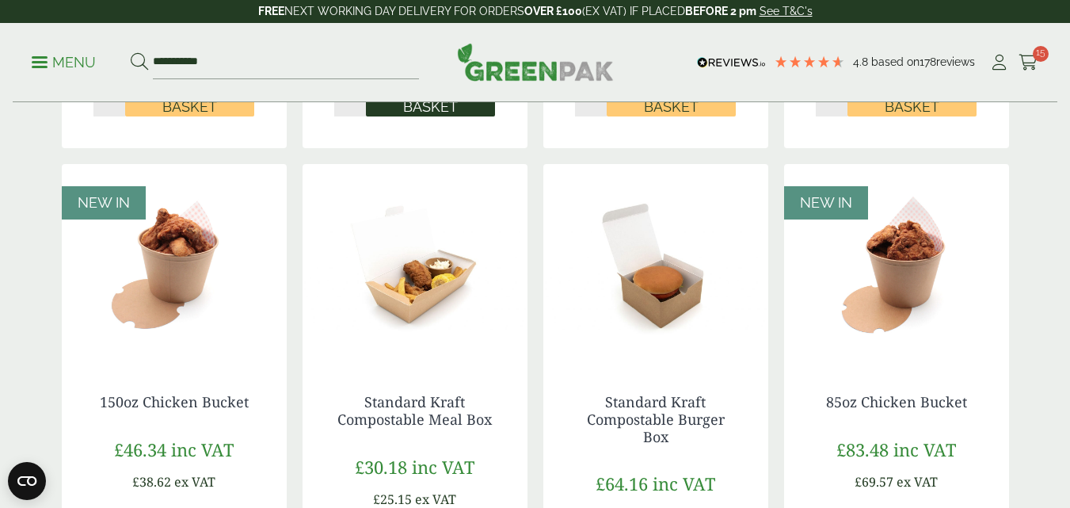
scroll to position [747, 0]
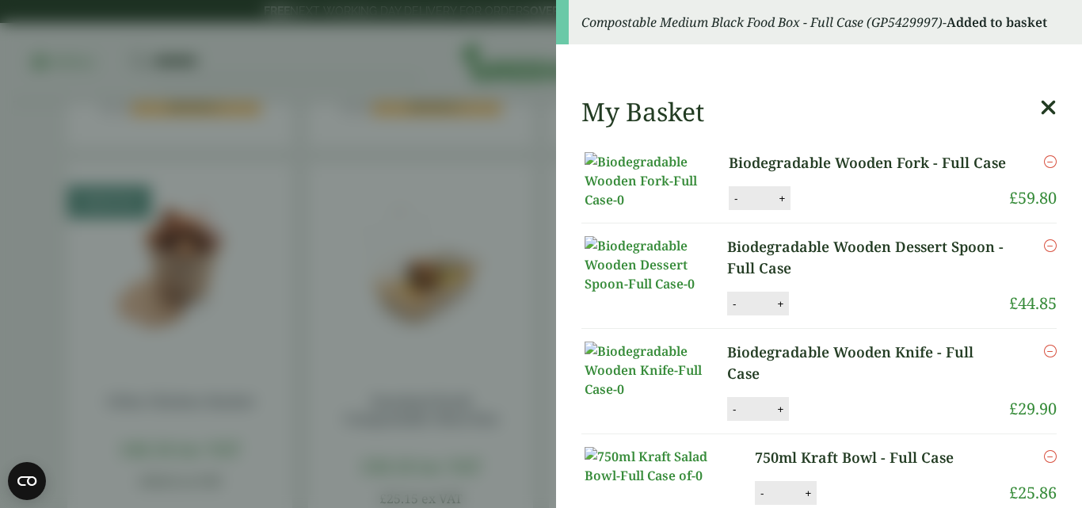
click at [463, 328] on aside "Compostable Medium Black Food Box - Full Case (GP5429997) - Added to basket My …" at bounding box center [541, 254] width 1082 height 508
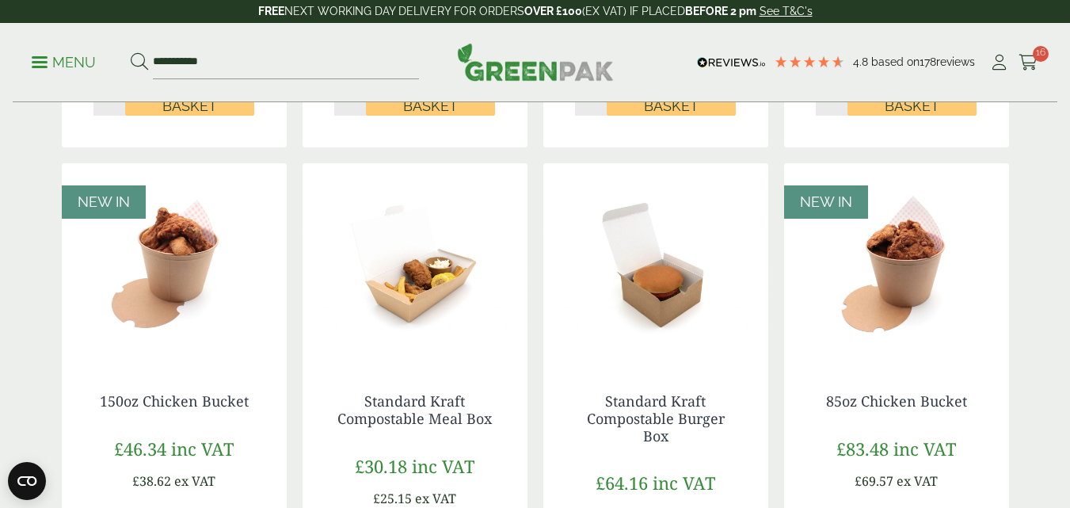
click at [463, 328] on img at bounding box center [415, 262] width 225 height 198
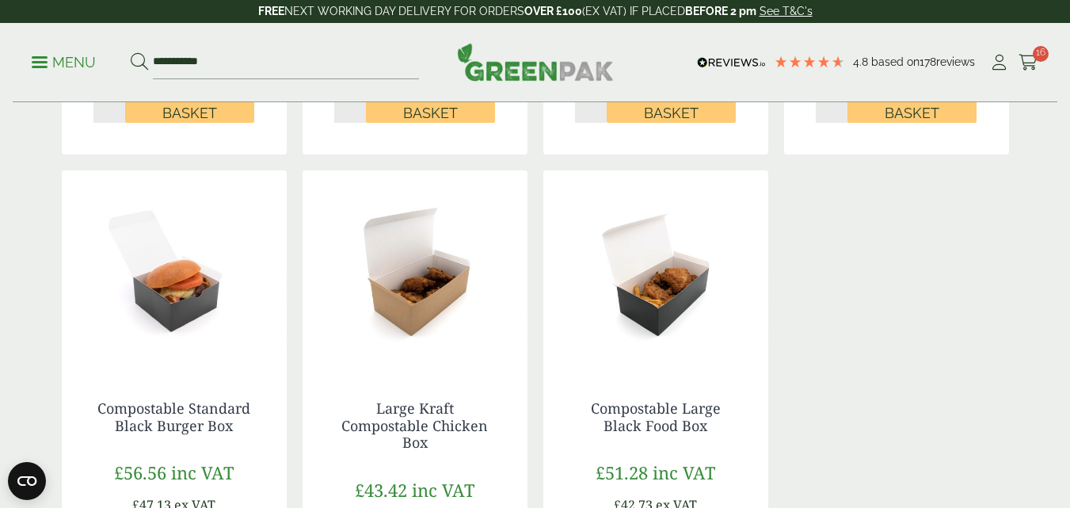
scroll to position [1283, 0]
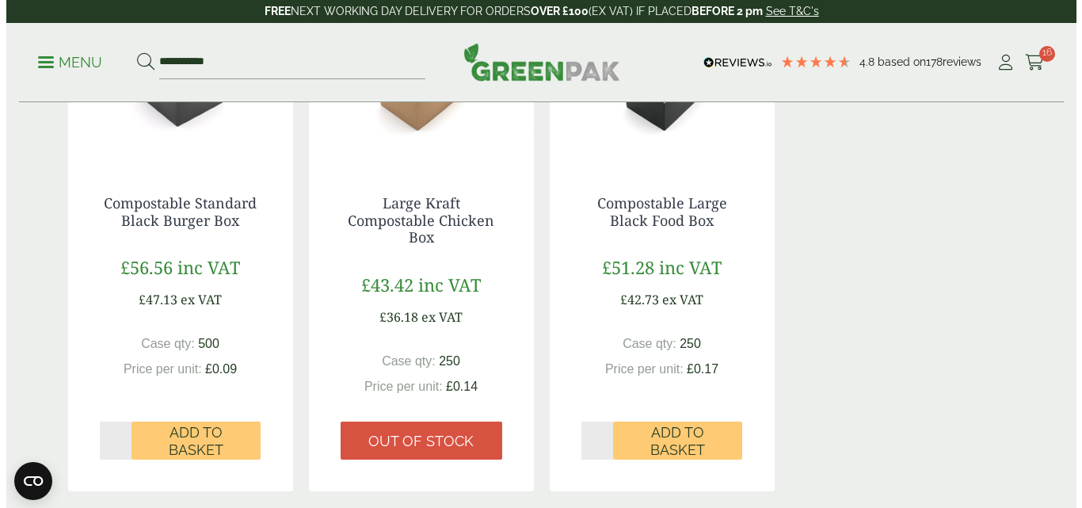
scroll to position [1518, 0]
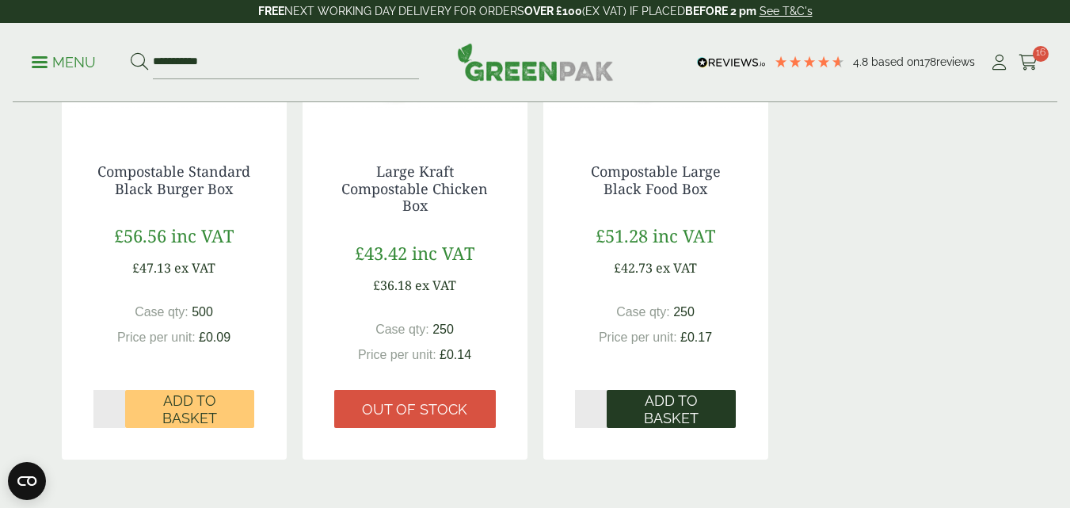
click at [675, 393] on span "Add to Basket" at bounding box center [671, 409] width 107 height 34
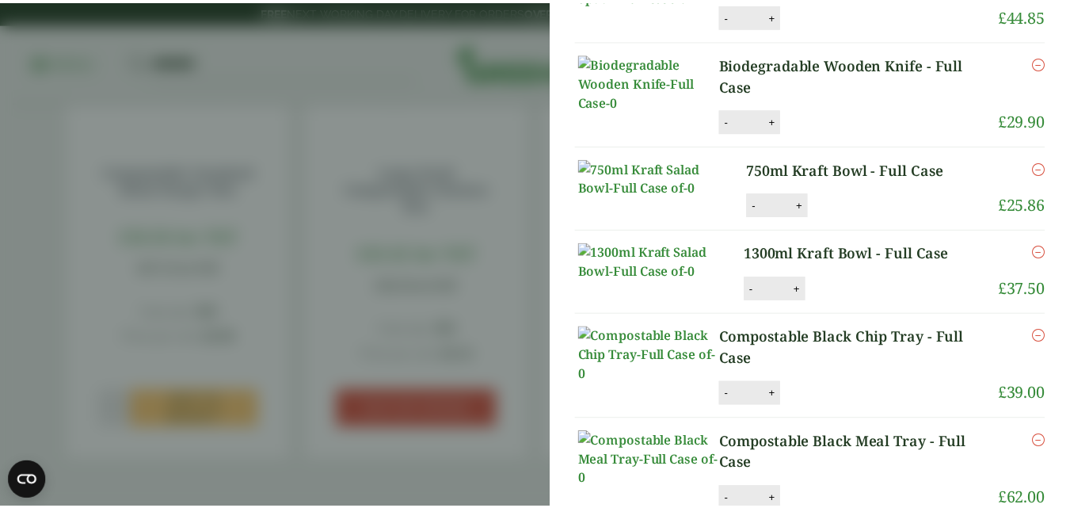
scroll to position [243, 0]
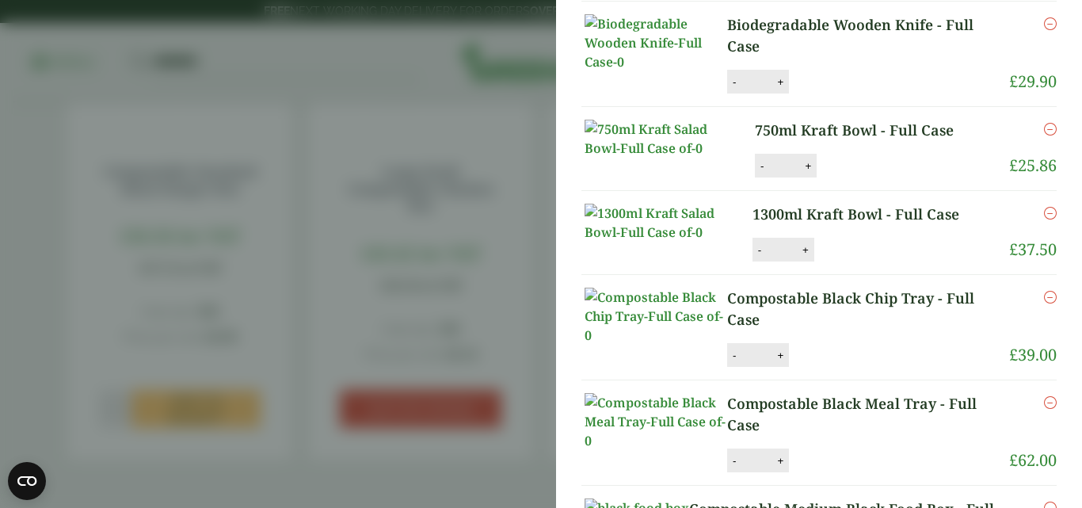
click at [471, 272] on aside "My Basket Biodegradable Wooden Fork - Full Case Biodegradable Wooden Fork - Ful…" at bounding box center [541, 254] width 1082 height 508
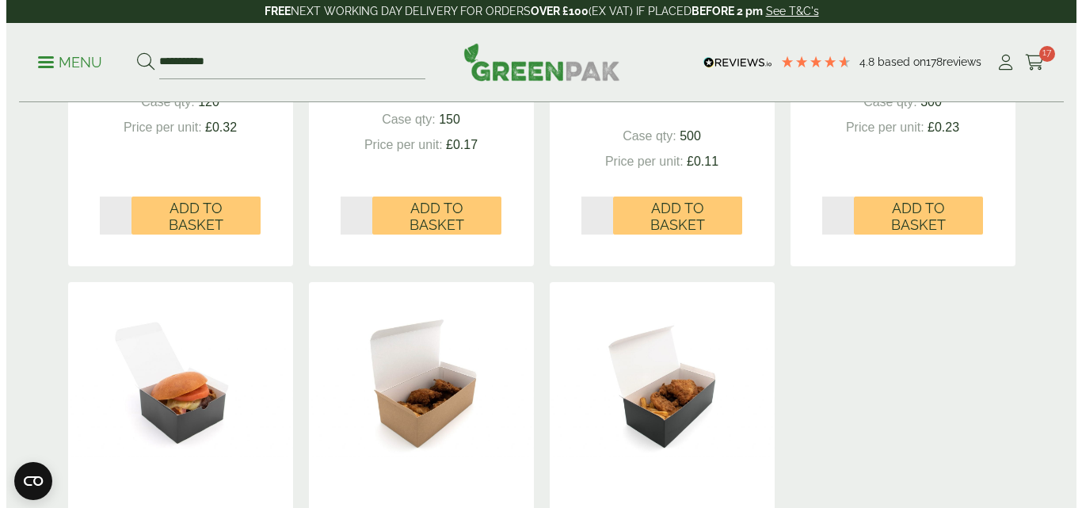
scroll to position [1156, 0]
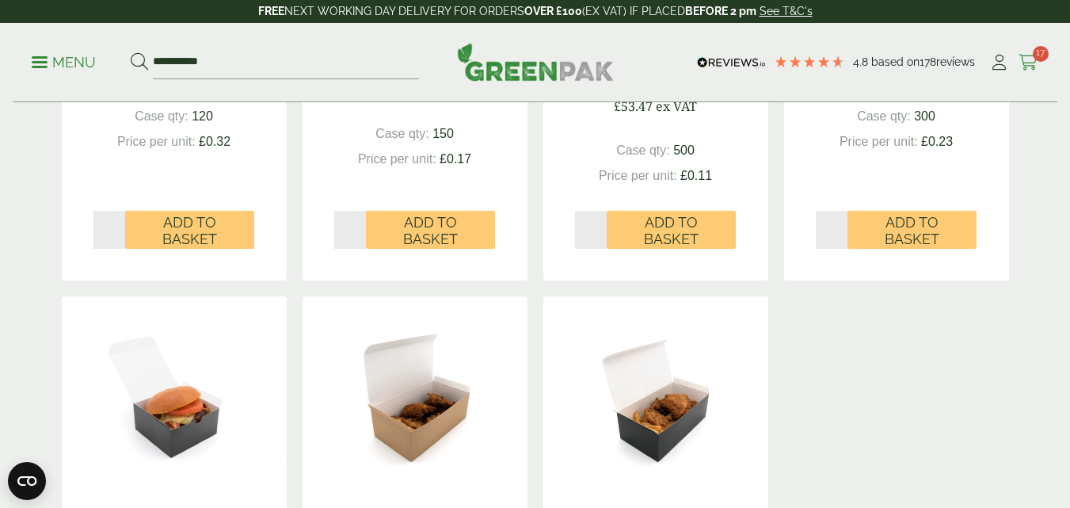
click at [1032, 52] on link "Cart 17" at bounding box center [1029, 63] width 20 height 24
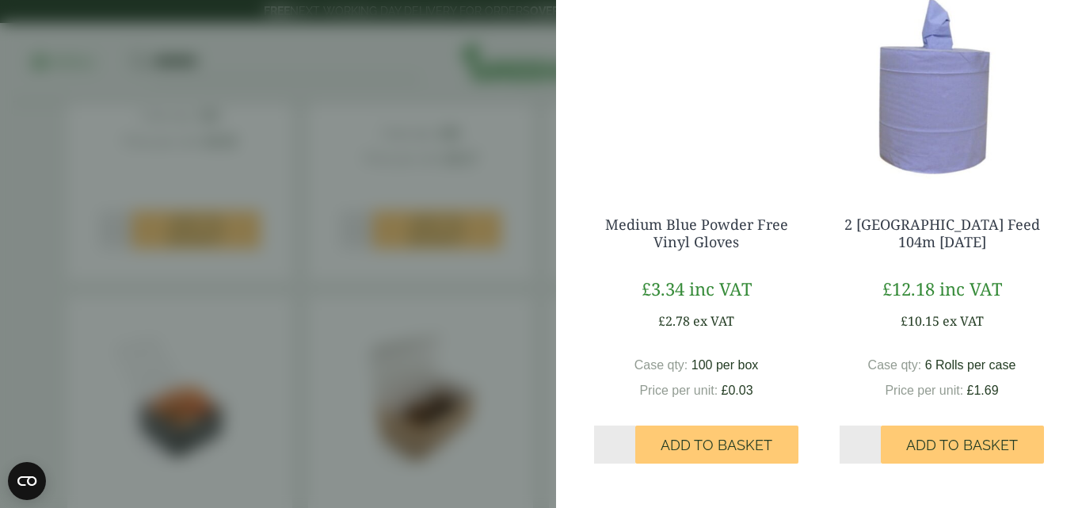
scroll to position [1400, 0]
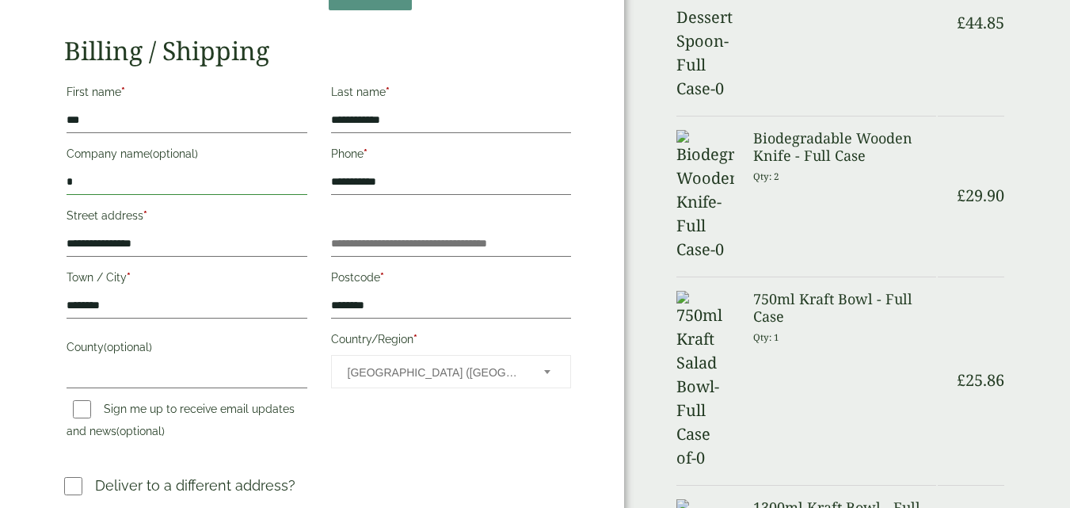
type input "**********"
type input "********"
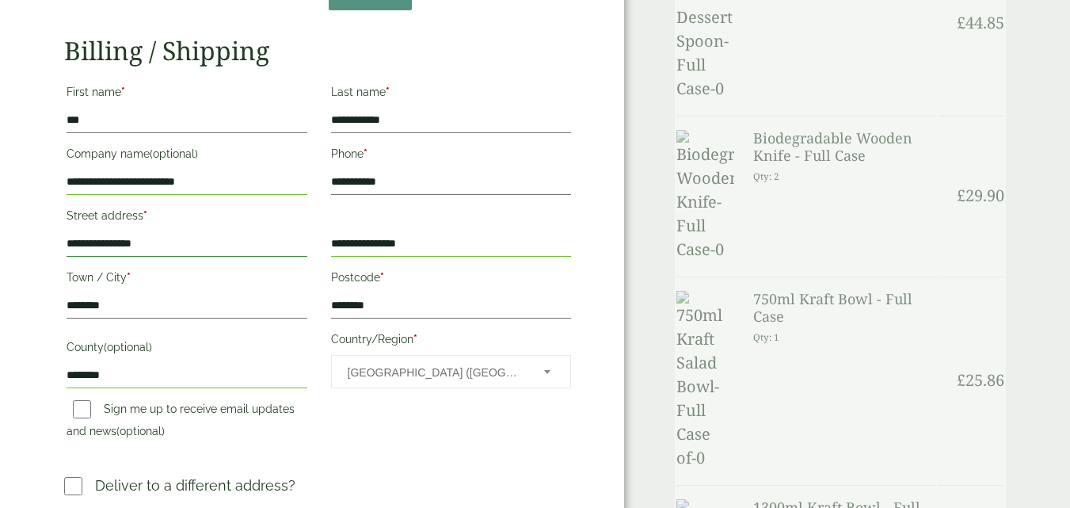
drag, startPoint x: 183, startPoint y: 246, endPoint x: 44, endPoint y: 249, distance: 138.6
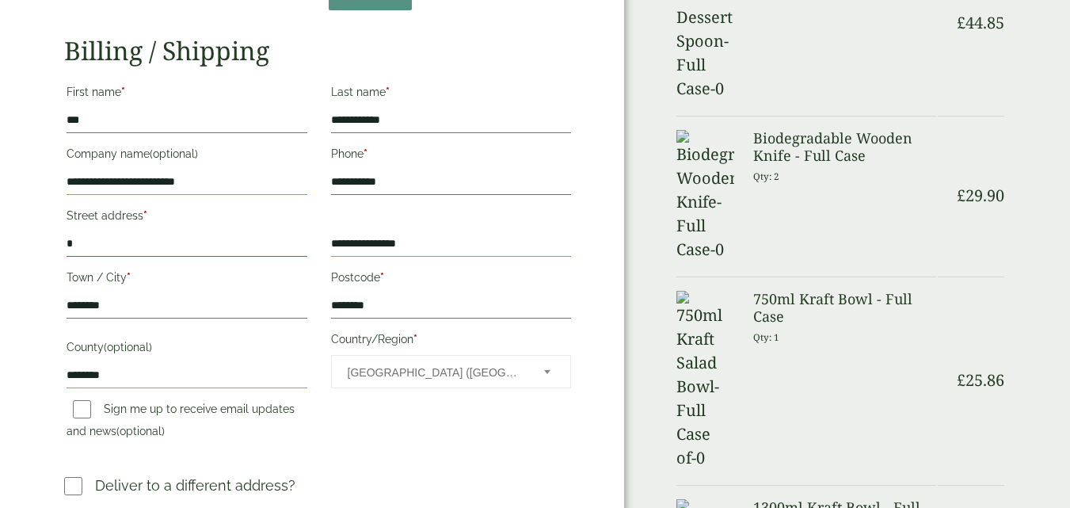
click at [98, 245] on input "*" at bounding box center [187, 243] width 241 height 25
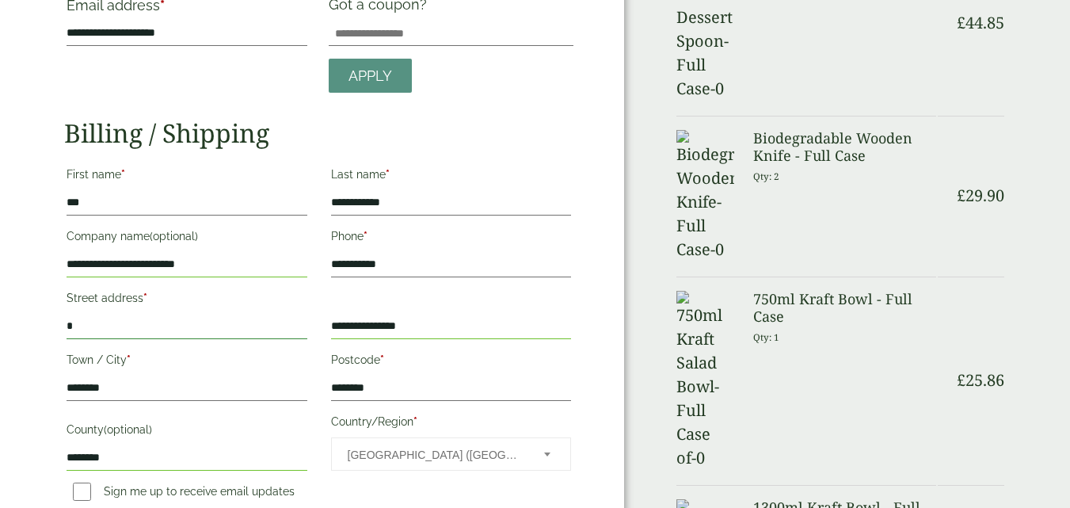
scroll to position [293, 0]
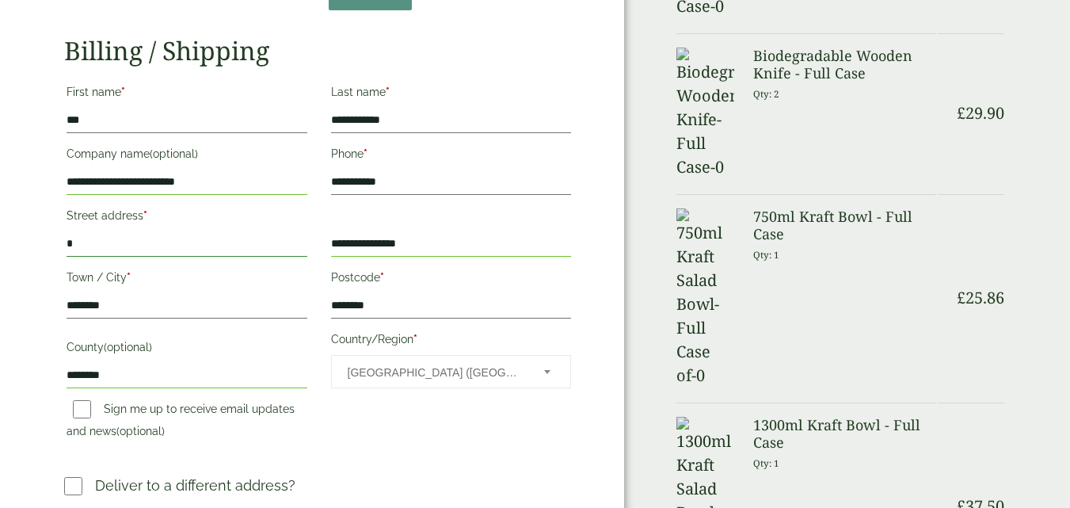
click at [131, 242] on input "*" at bounding box center [187, 243] width 241 height 25
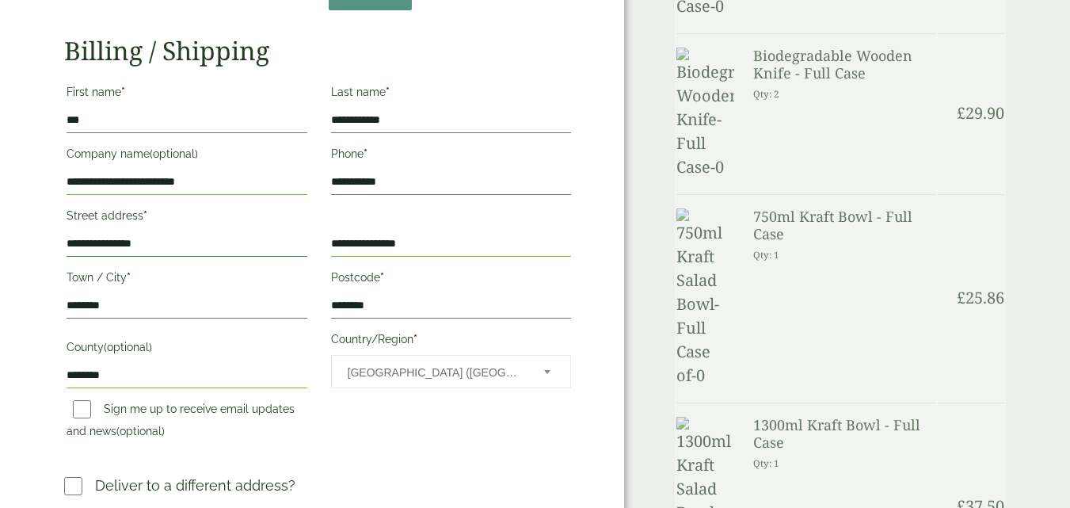
type input "**********"
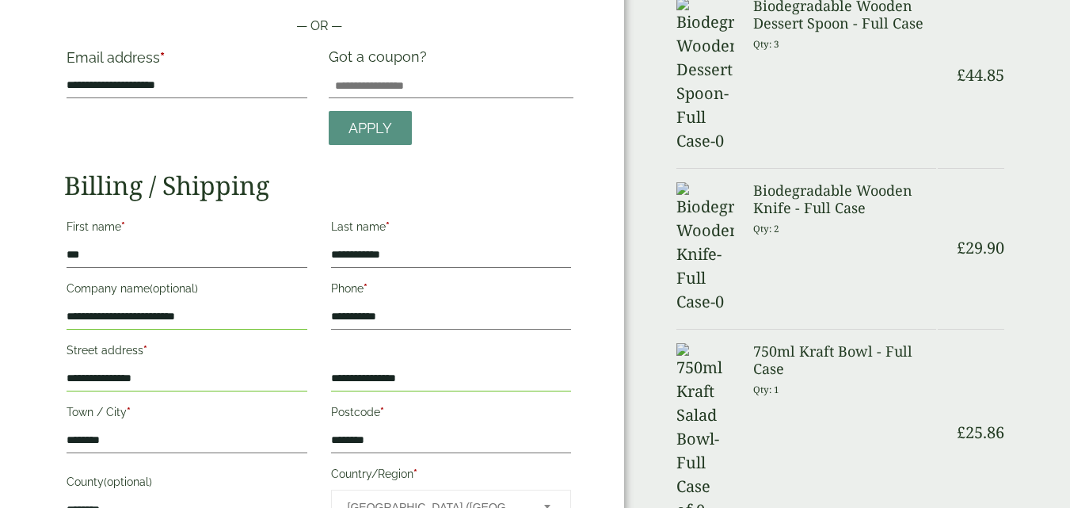
scroll to position [0, 0]
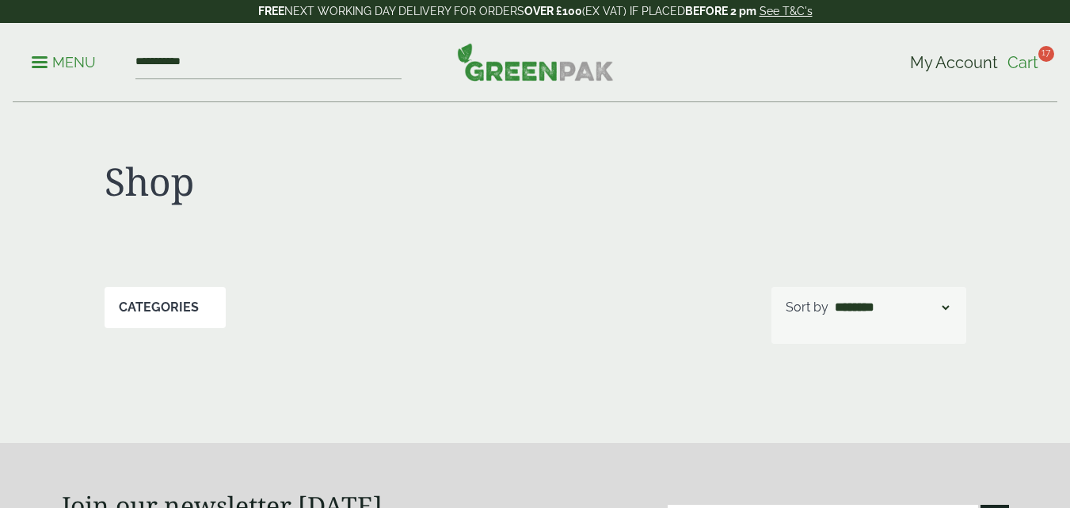
click at [1031, 63] on span "Cart" at bounding box center [1023, 62] width 31 height 19
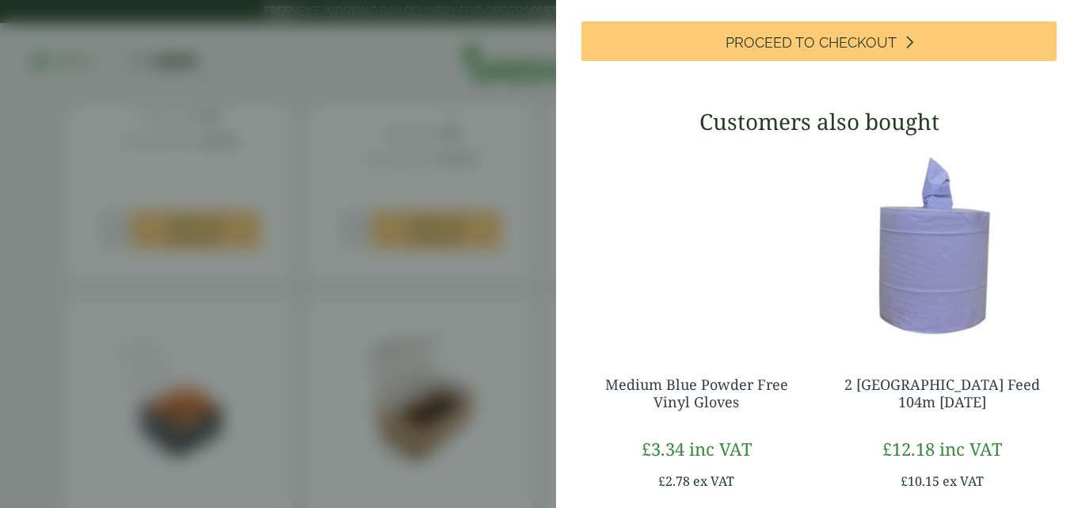
scroll to position [1248, 0]
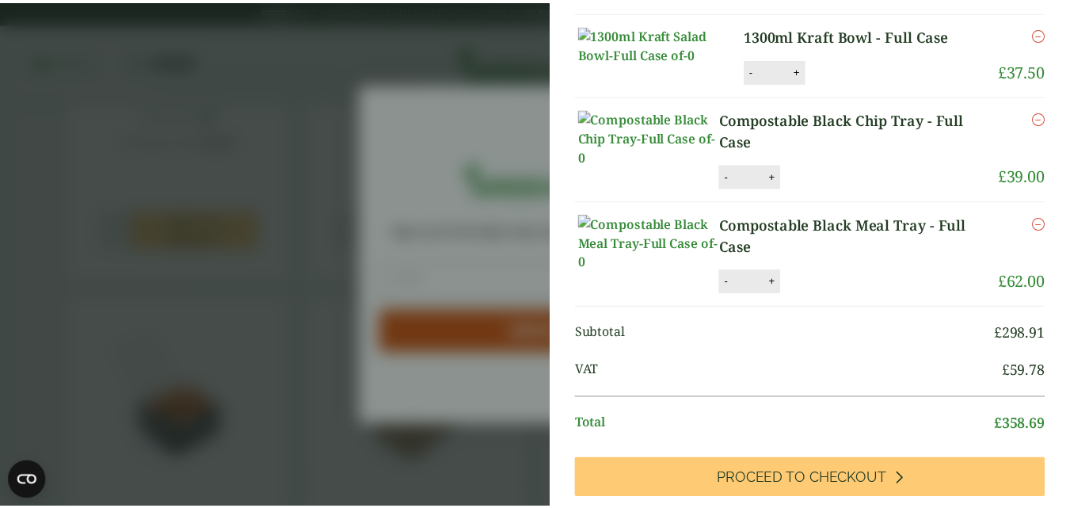
scroll to position [505, 0]
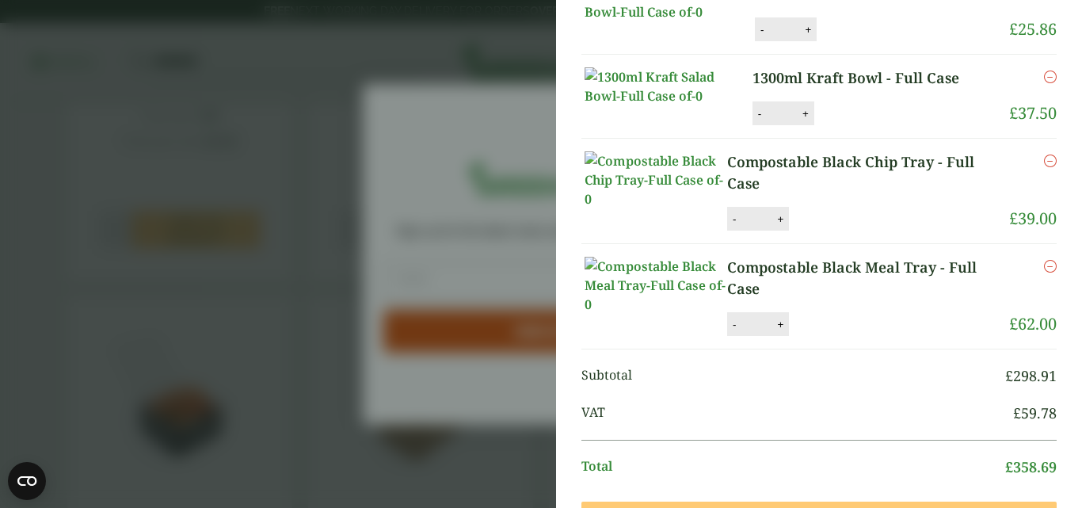
click at [349, 130] on aside "Item removed Item removed My Basket Biodegradable Wooden Fork - Full Case Biode…" at bounding box center [541, 254] width 1082 height 508
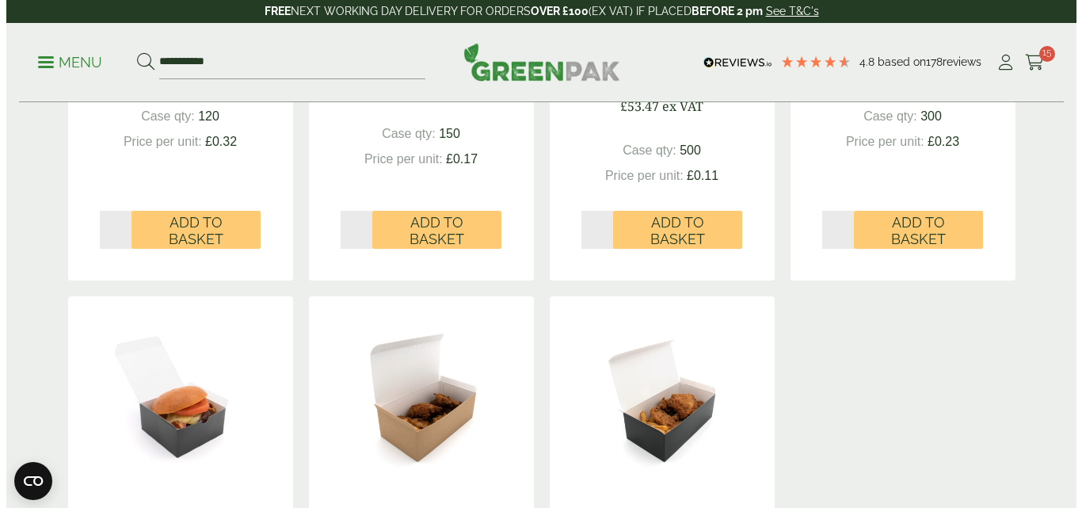
scroll to position [440, 0]
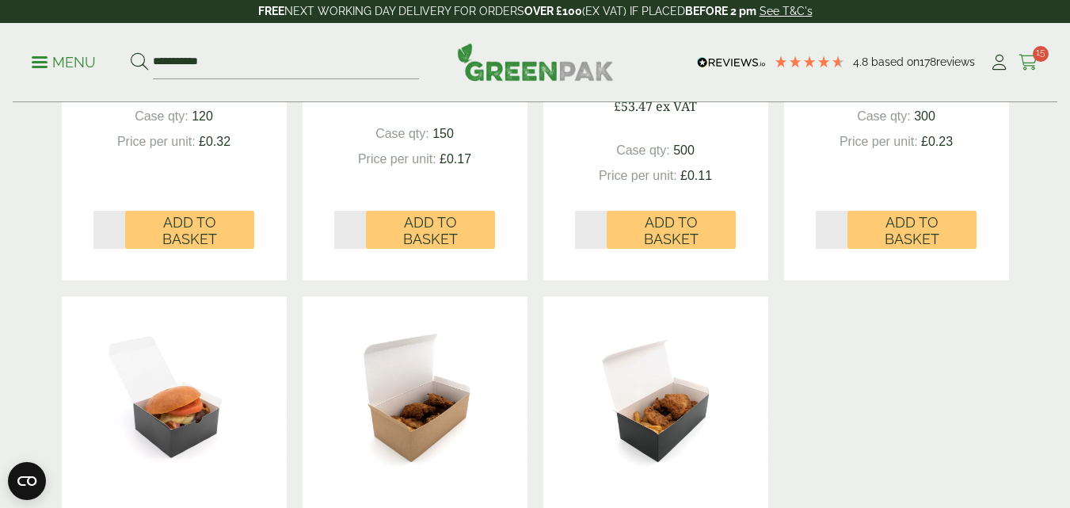
click at [1023, 56] on icon at bounding box center [1029, 63] width 20 height 16
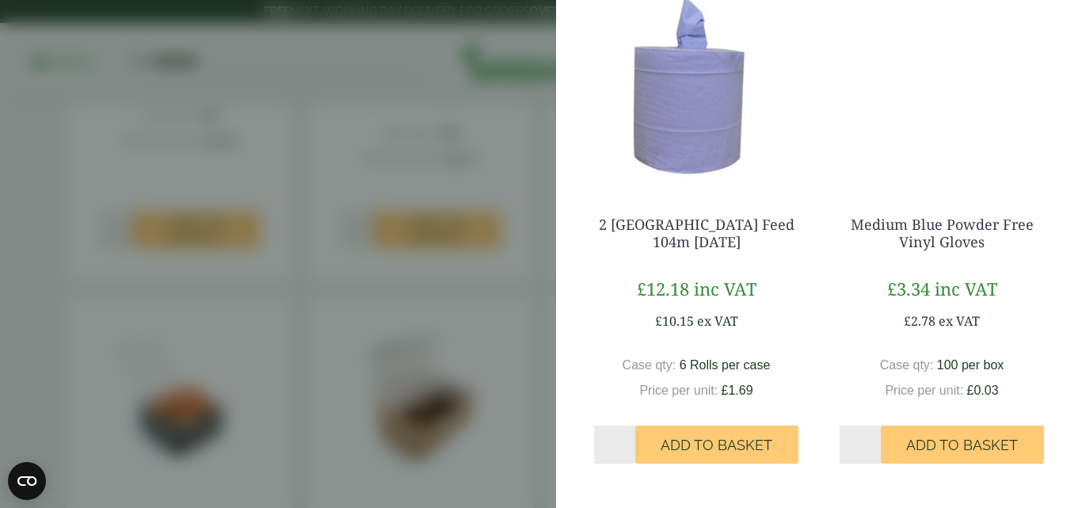
scroll to position [1265, 0]
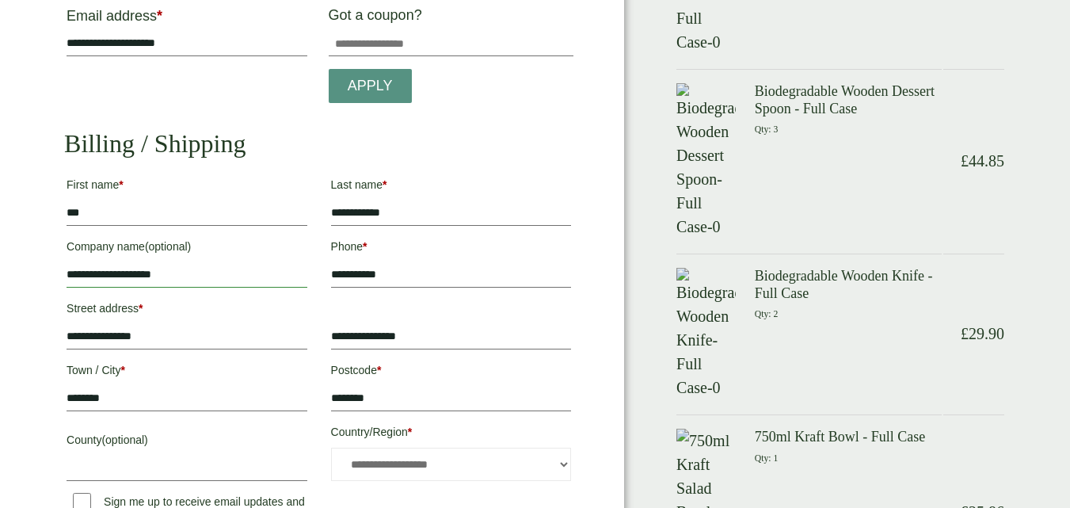
drag, startPoint x: 214, startPoint y: 276, endPoint x: 30, endPoint y: 267, distance: 184.0
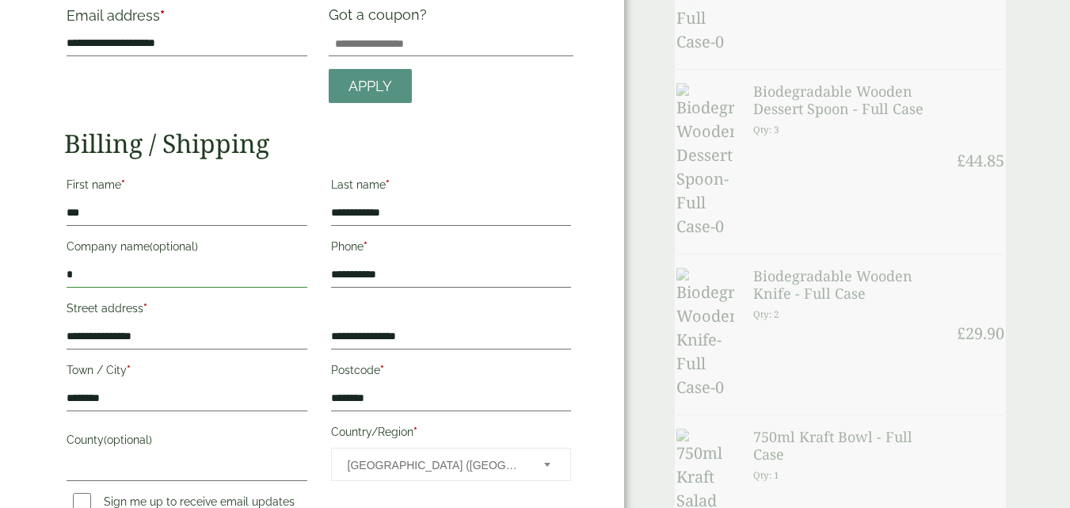
click at [89, 281] on input "*" at bounding box center [187, 274] width 241 height 25
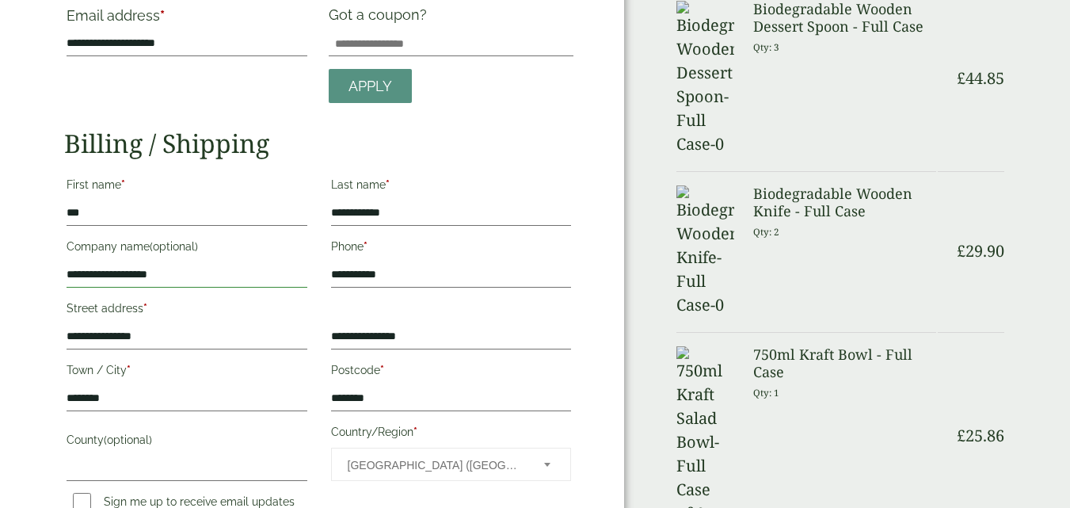
scroll to position [200, 0]
type input "**********"
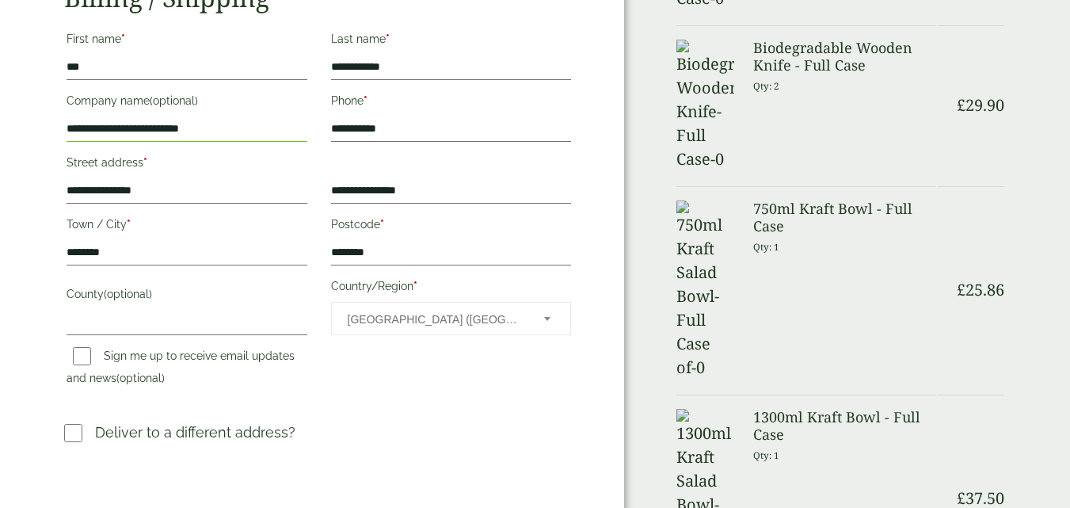
scroll to position [361, 0]
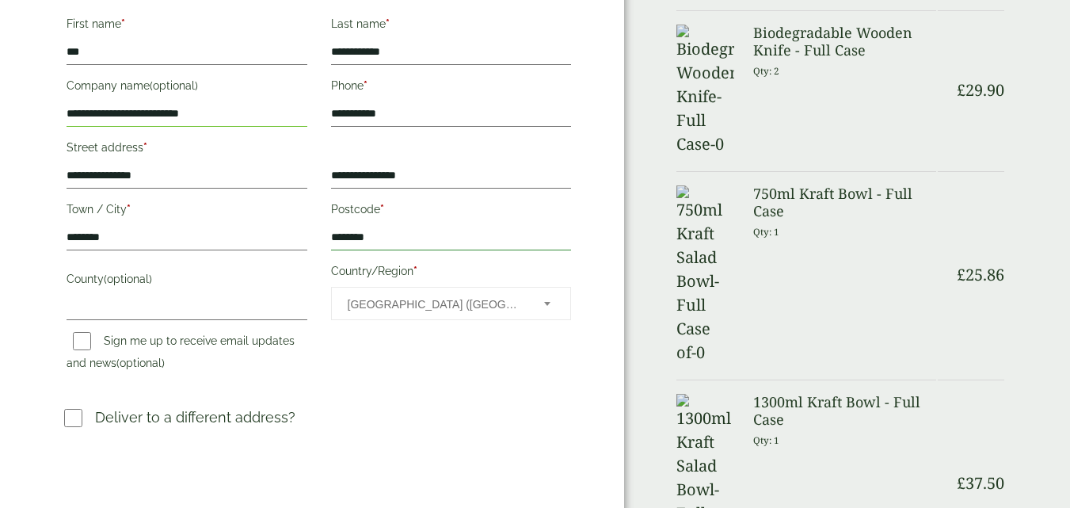
click at [385, 234] on input "********" at bounding box center [451, 237] width 241 height 25
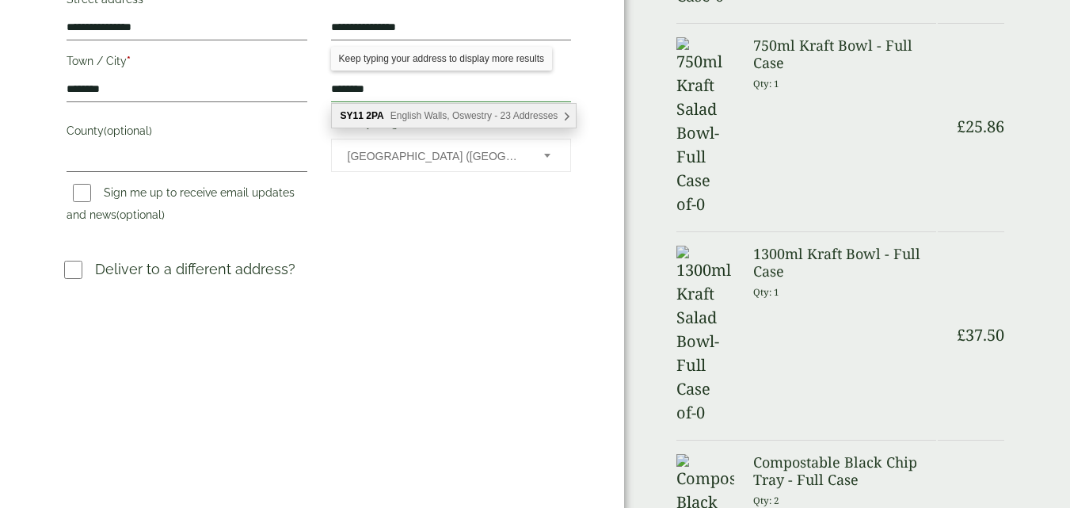
scroll to position [423, 0]
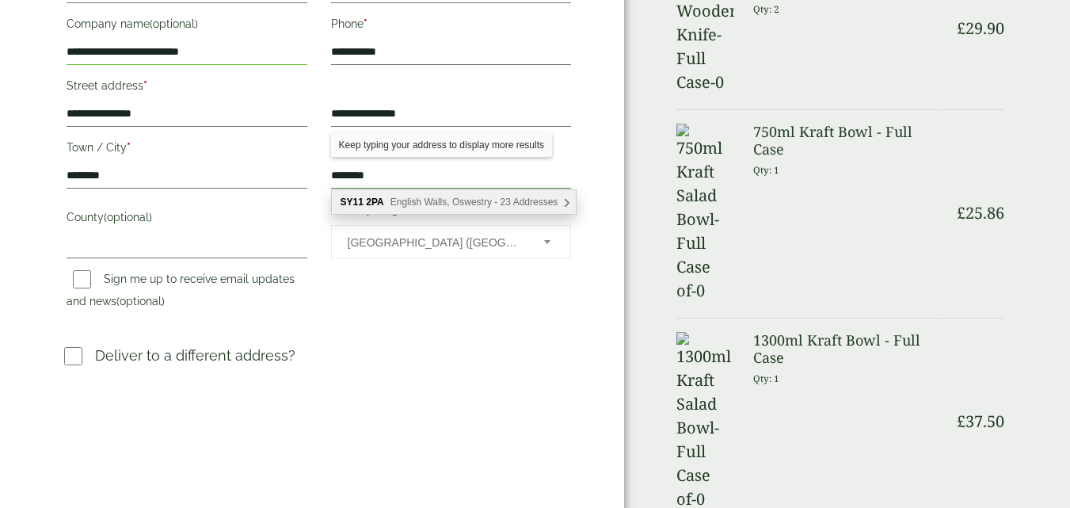
type input "********"
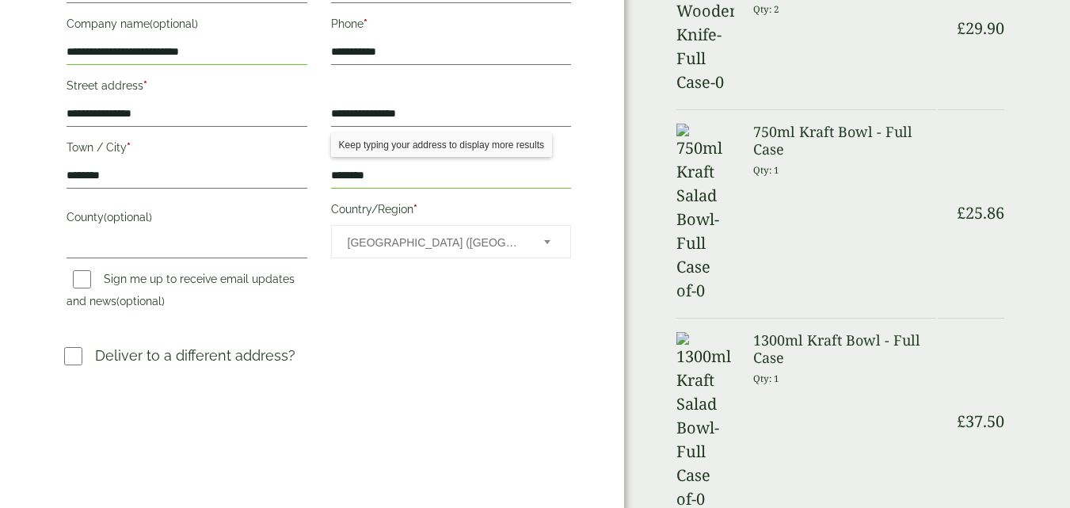
click at [360, 305] on div "**********" at bounding box center [319, 134] width 528 height 371
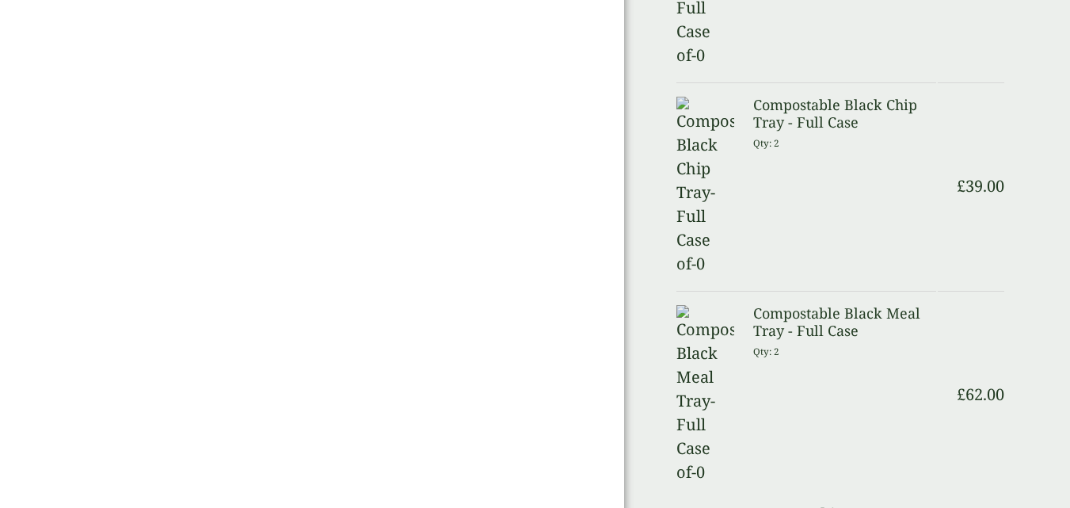
scroll to position [861, 0]
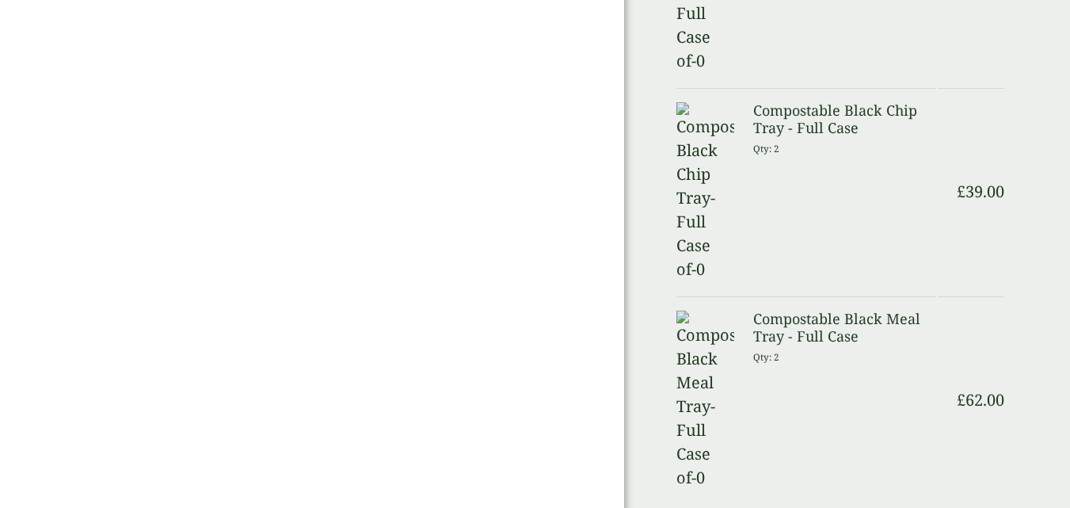
drag, startPoint x: 703, startPoint y: 412, endPoint x: 852, endPoint y: 280, distance: 198.7
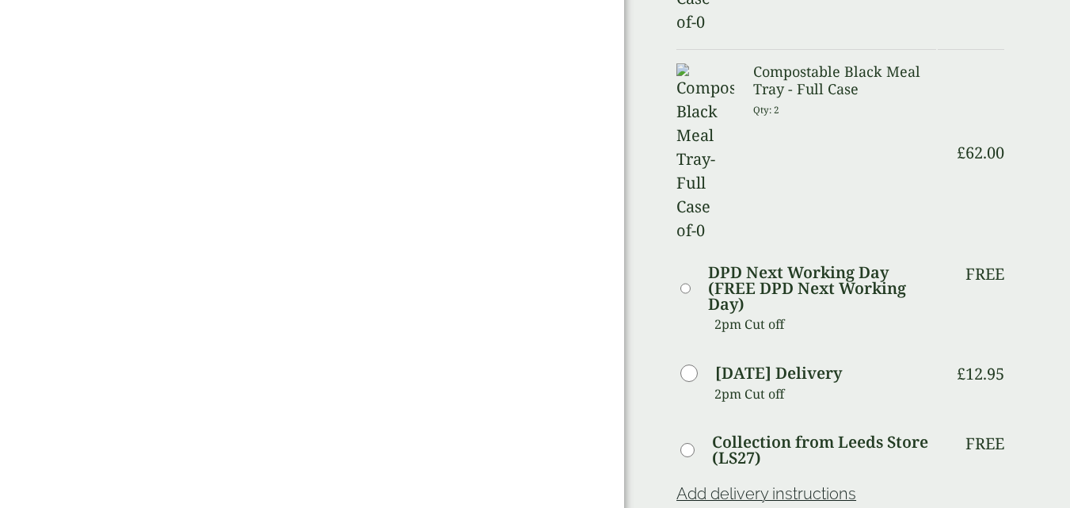
scroll to position [1119, 0]
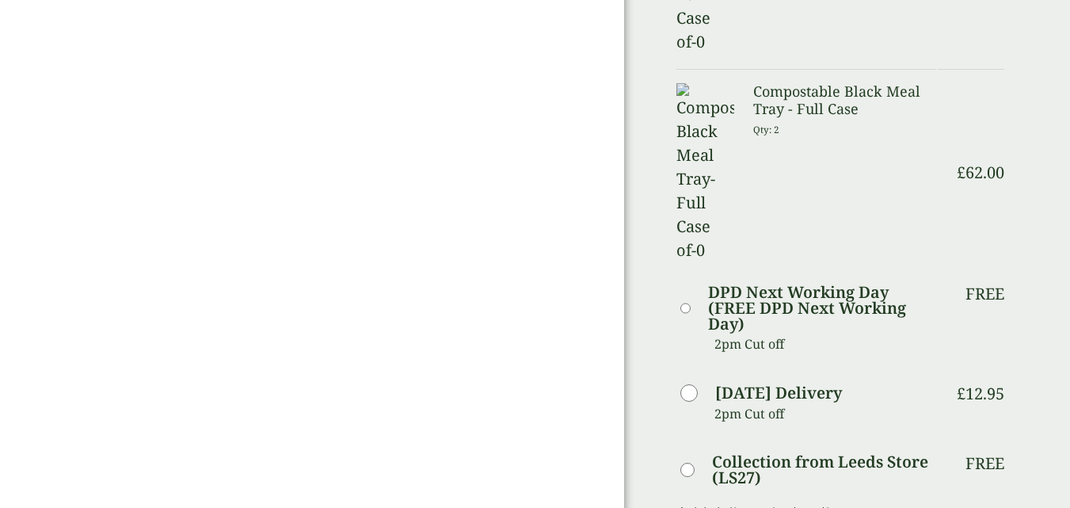
scroll to position [1109, 0]
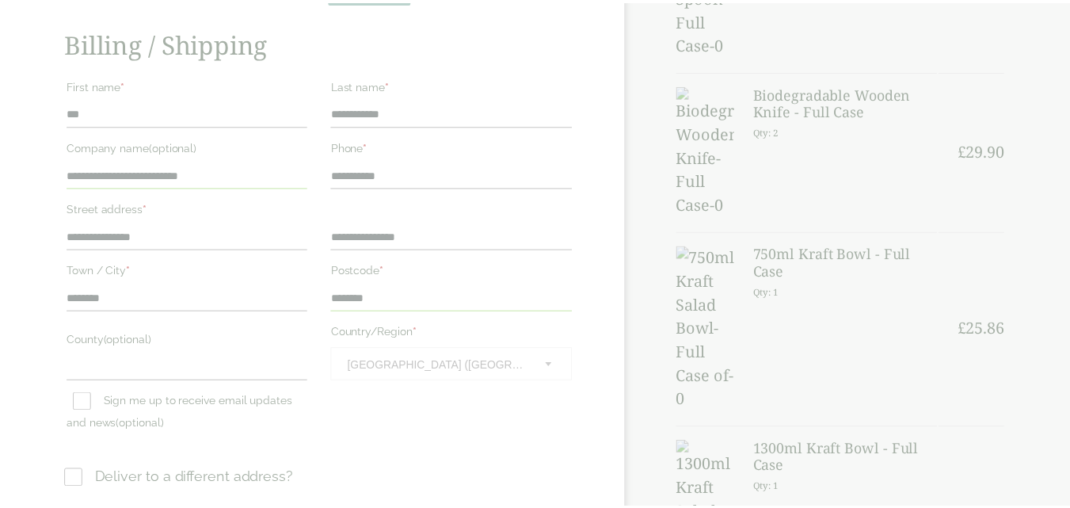
scroll to position [300, 0]
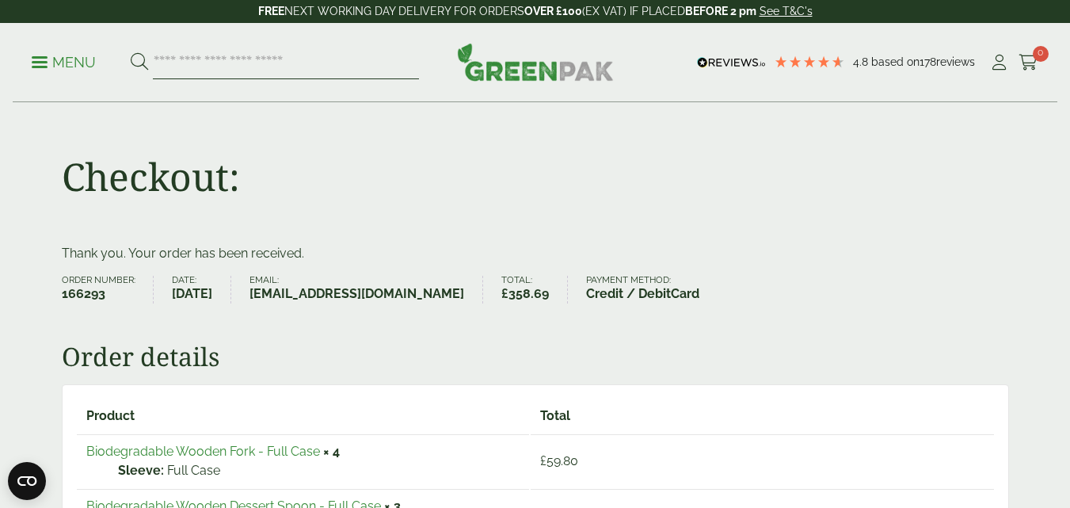
click at [188, 62] on input "search" at bounding box center [286, 62] width 266 height 33
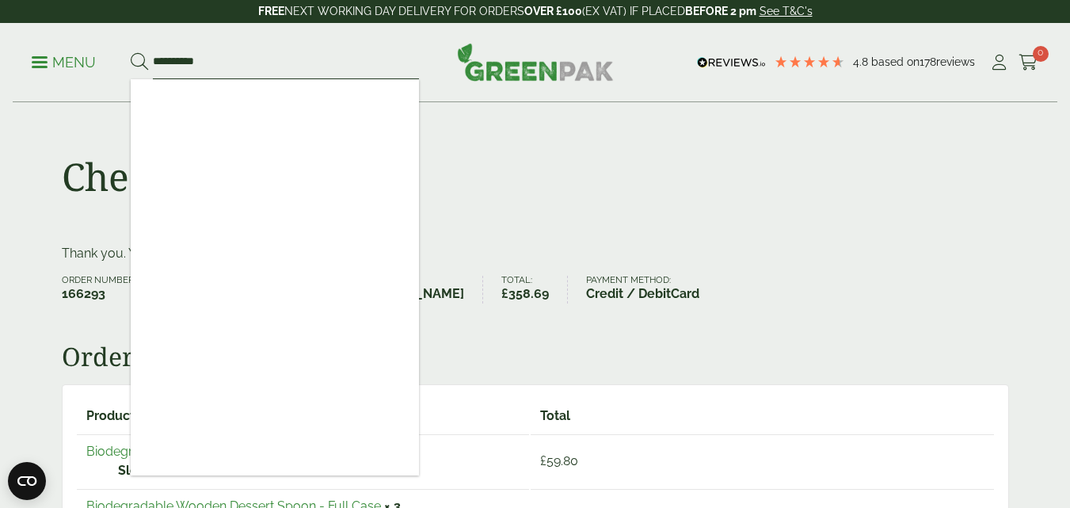
type input "**********"
click at [131, 52] on button at bounding box center [139, 62] width 17 height 21
